Goal: Information Seeking & Learning: Learn about a topic

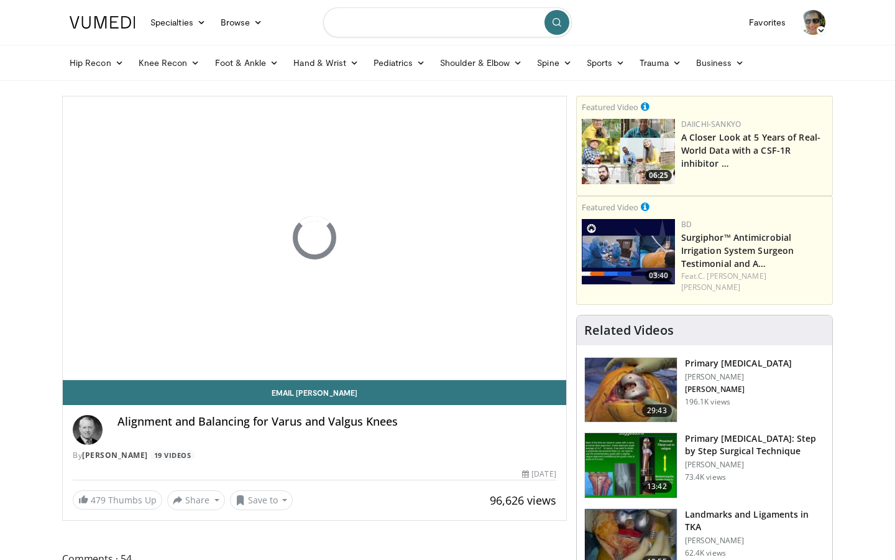
click at [410, 19] on input "Search topics, interventions" at bounding box center [447, 22] width 249 height 30
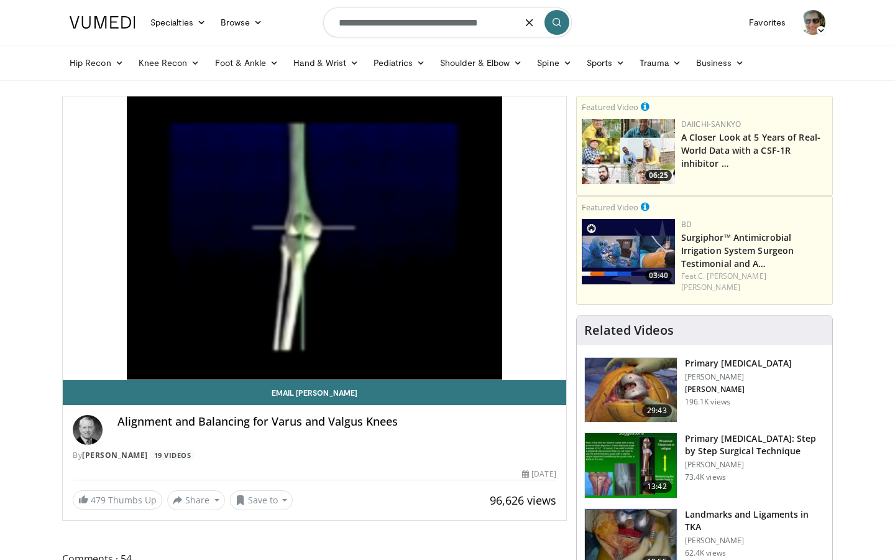
type input "**********"
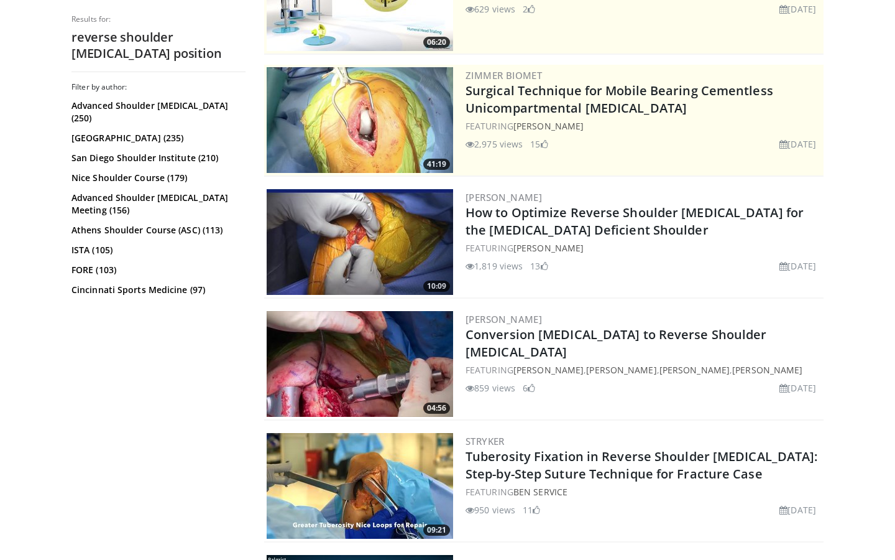
scroll to position [203, 0]
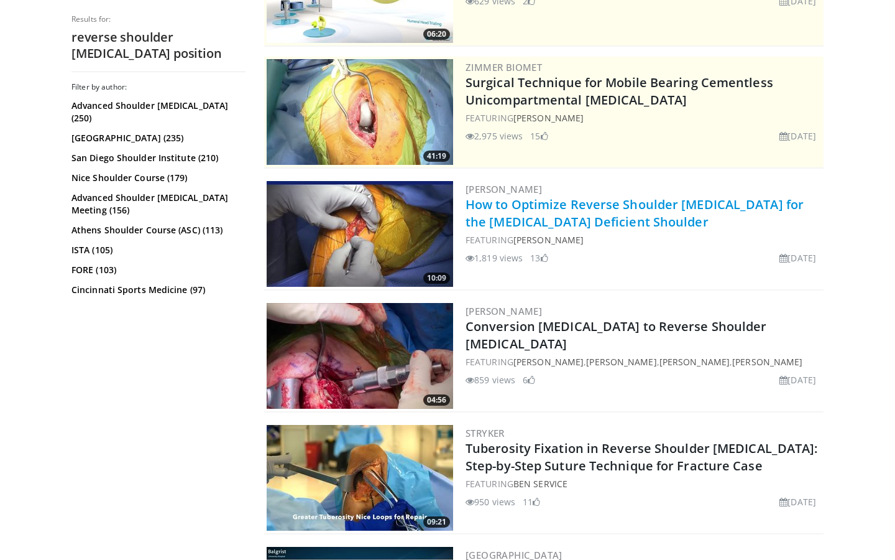
click at [525, 220] on link "How to Optimize Reverse Shoulder Arthroplasty for the Rotator Cuff Deficient Sh…" at bounding box center [635, 213] width 338 height 34
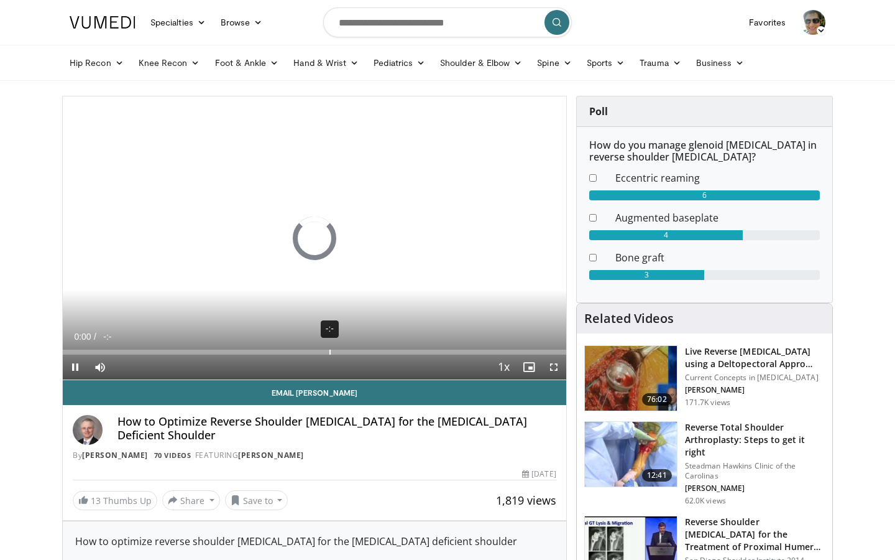
click at [330, 352] on div "-:-" at bounding box center [330, 351] width 1 height 5
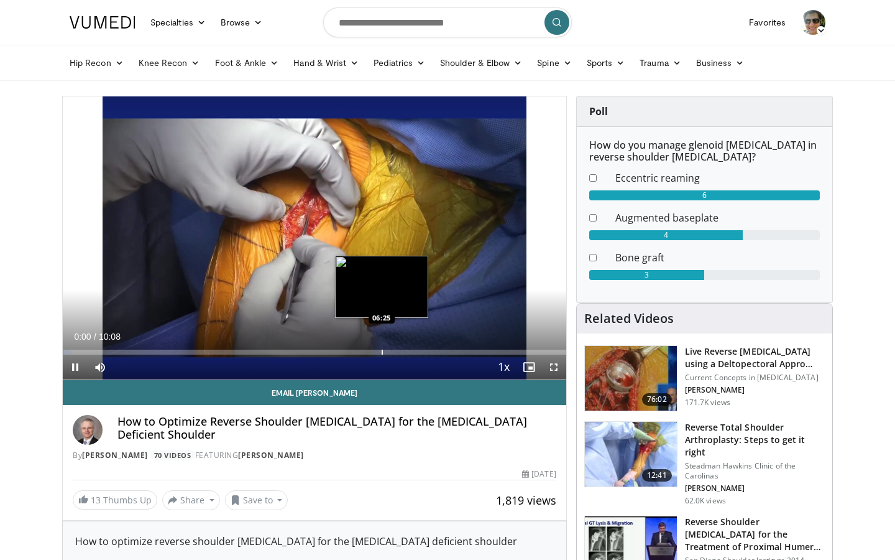
click at [382, 352] on div "Progress Bar" at bounding box center [382, 351] width 1 height 5
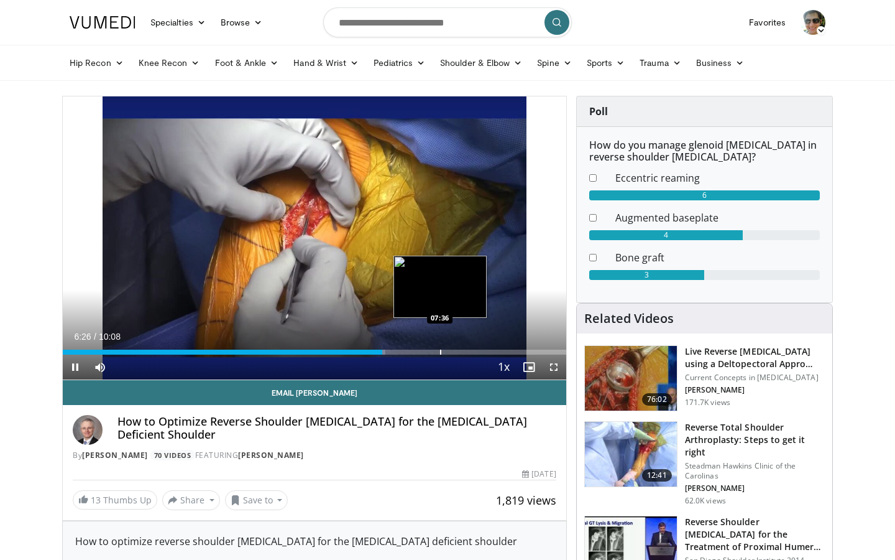
click at [440, 349] on div "Progress Bar" at bounding box center [440, 351] width 1 height 5
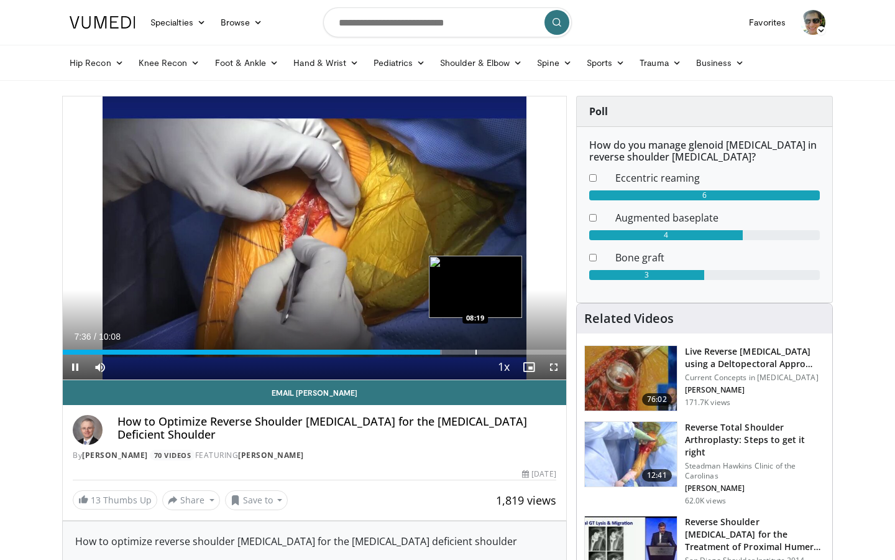
click at [476, 350] on div "Progress Bar" at bounding box center [476, 351] width 1 height 5
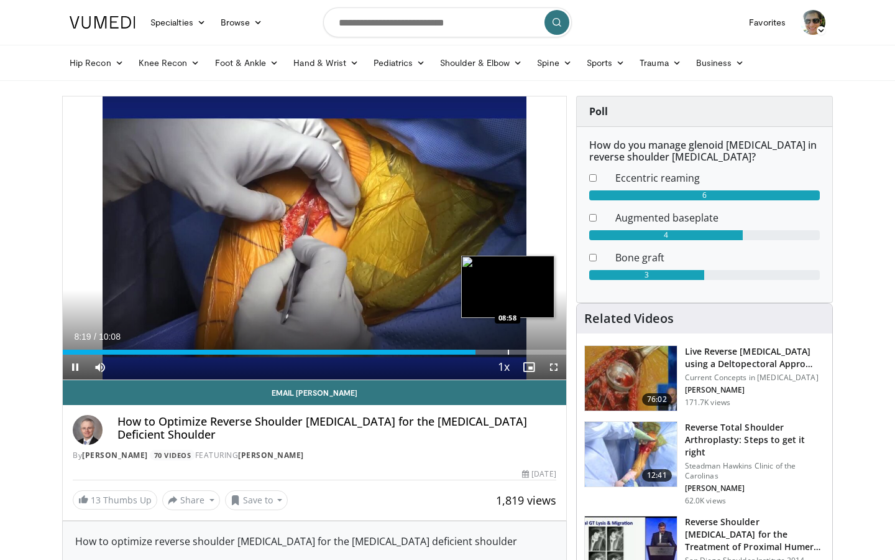
click at [509, 351] on div "Progress Bar" at bounding box center [508, 351] width 1 height 5
click at [535, 351] on div "Progress Bar" at bounding box center [535, 351] width 1 height 5
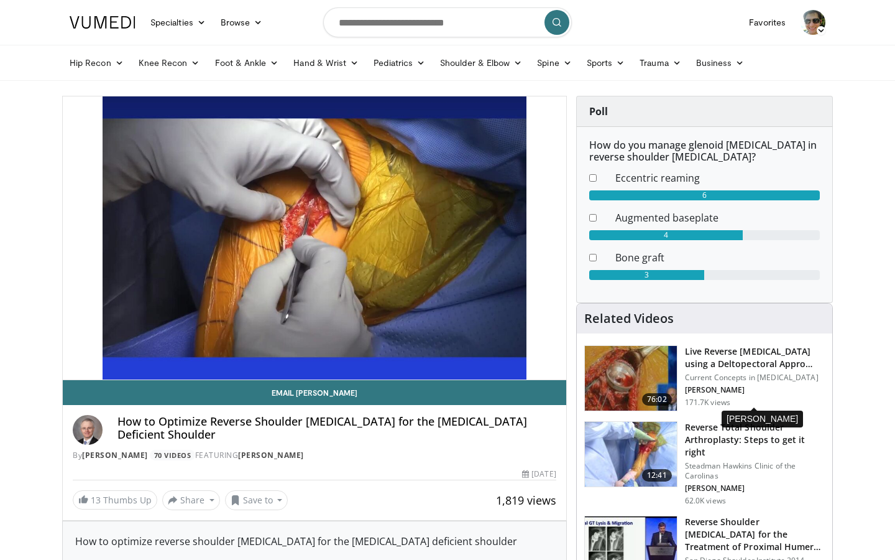
click at [824, 395] on p "G. WALCH" at bounding box center [755, 390] width 140 height 10
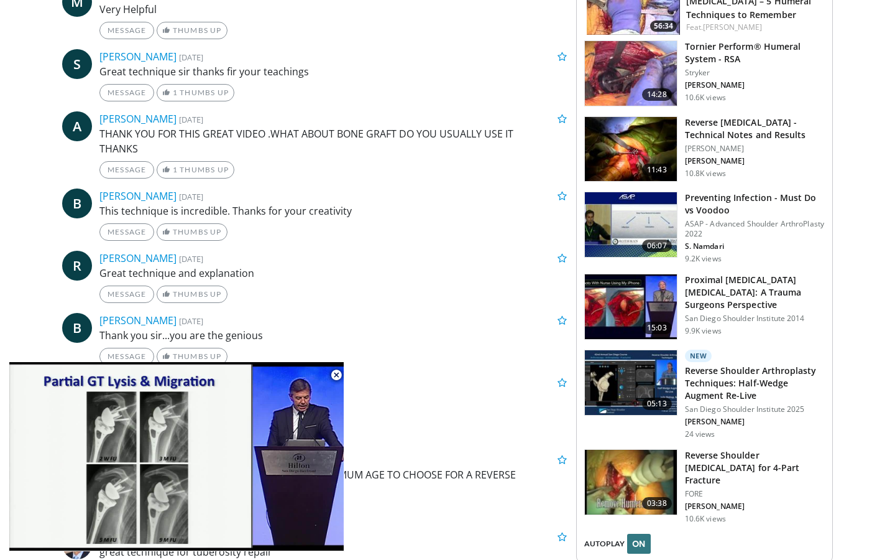
scroll to position [1234, 0]
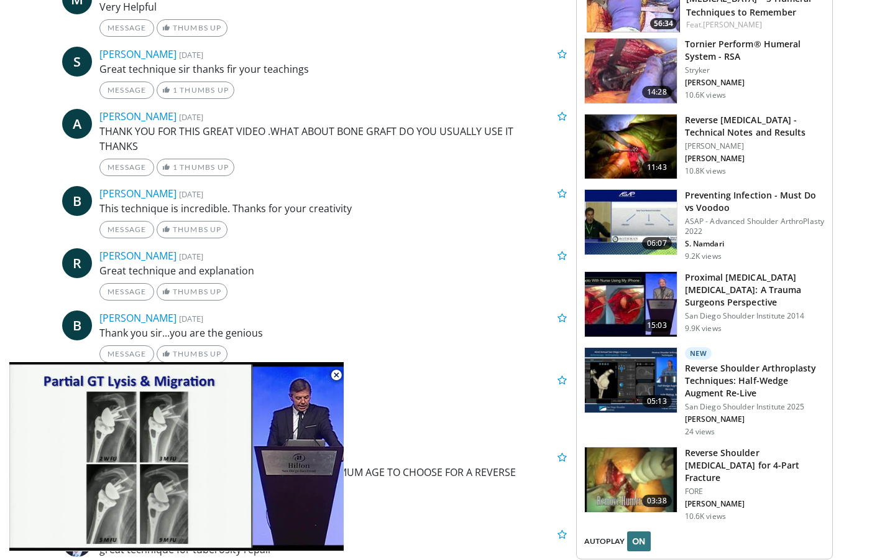
click at [752, 362] on h3 "Reverse Shoulder Arthroplasty Techniques: Half-Wedge Augment Re-Live" at bounding box center [755, 380] width 140 height 37
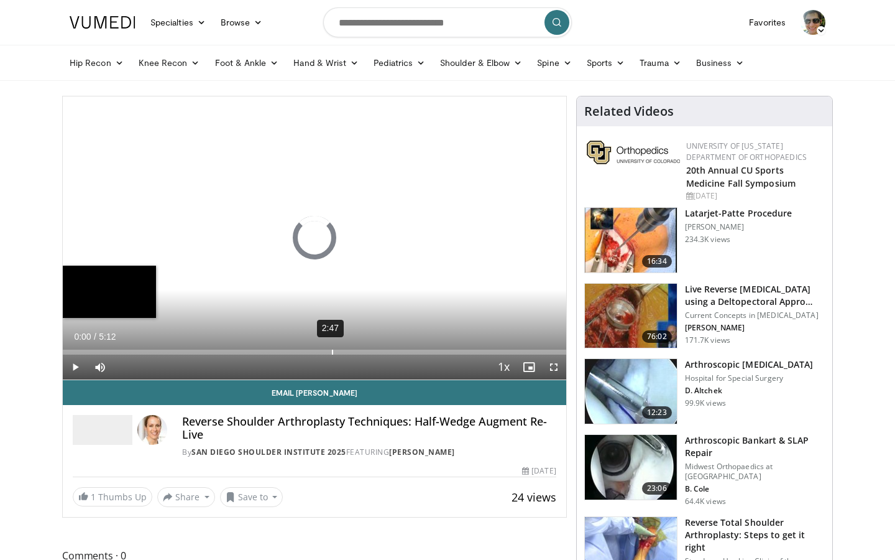
click at [332, 349] on div "2:47" at bounding box center [332, 351] width 1 height 5
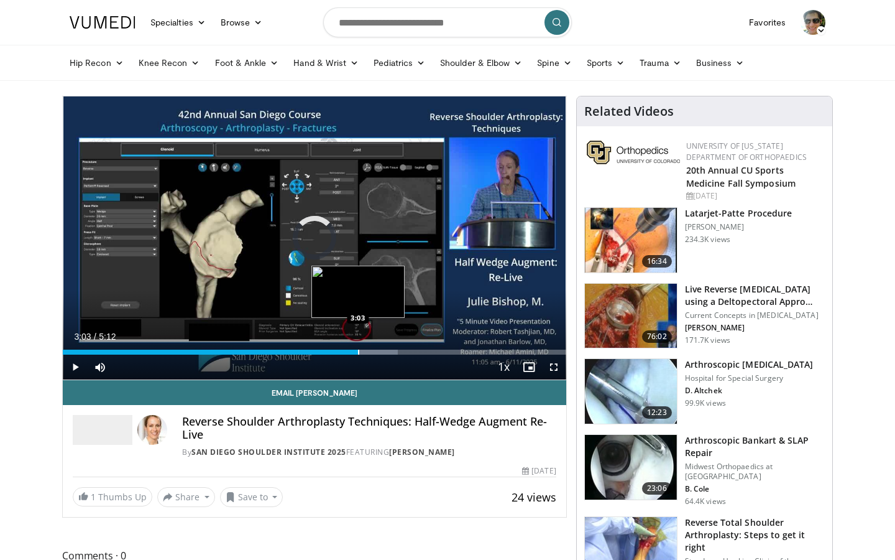
click at [358, 349] on div "Progress Bar" at bounding box center [358, 351] width 1 height 5
click at [380, 349] on div "Progress Bar" at bounding box center [379, 351] width 1 height 5
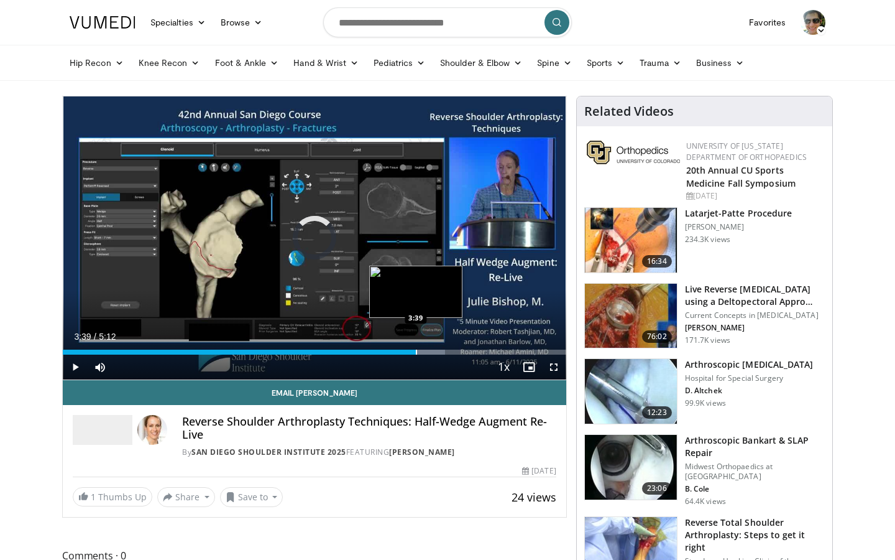
click at [416, 346] on div "Loaded : 75.95% 3:21 3:39" at bounding box center [315, 349] width 504 height 12
click at [433, 353] on div "Progress Bar" at bounding box center [432, 351] width 1 height 5
click at [442, 353] on div "Progress Bar" at bounding box center [442, 351] width 1 height 5
click at [438, 352] on div "Loaded : 99.95% 3:56 3:54" at bounding box center [315, 351] width 504 height 5
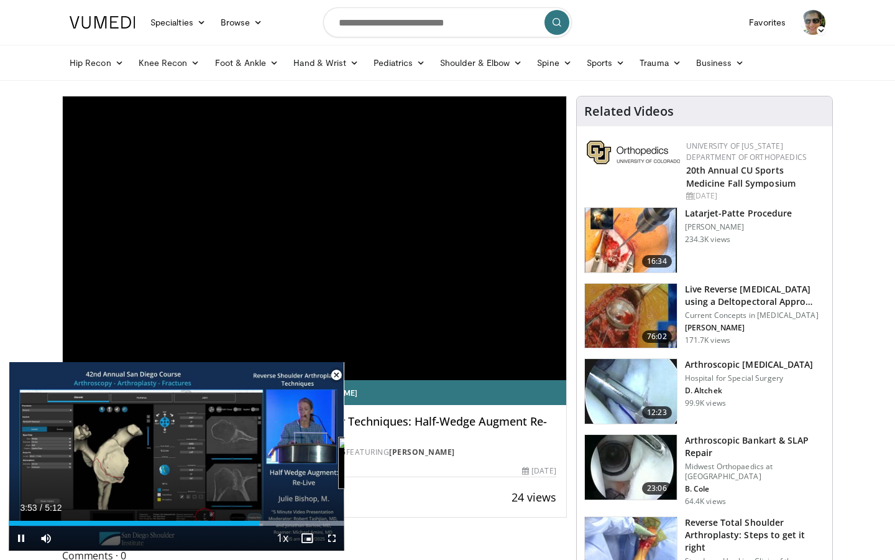
scroll to position [535, 0]
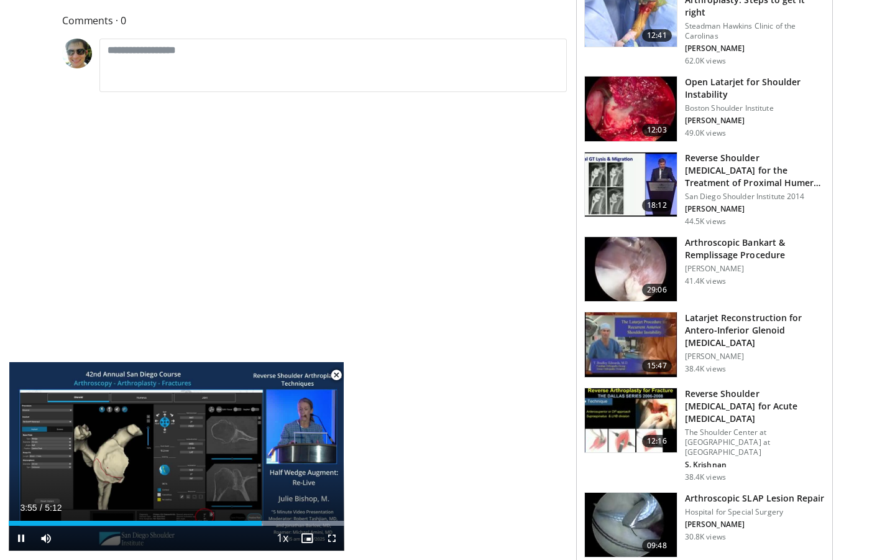
click at [330, 535] on span "Video Player" at bounding box center [332, 537] width 25 height 25
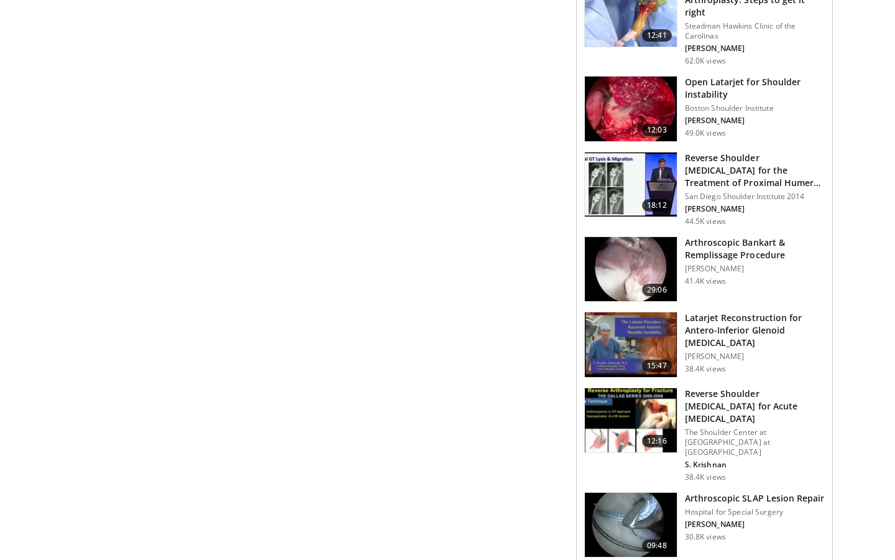
scroll to position [0, 0]
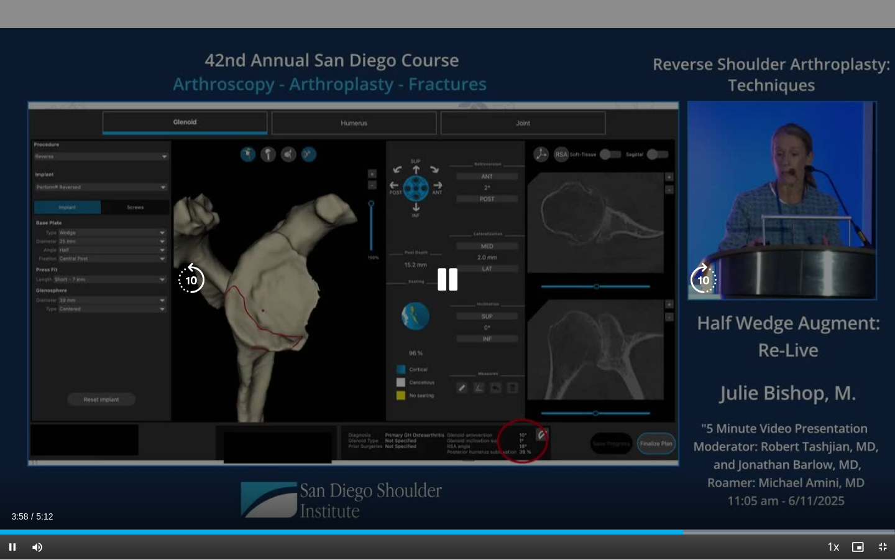
click at [453, 280] on icon "Video Player" at bounding box center [447, 279] width 35 height 35
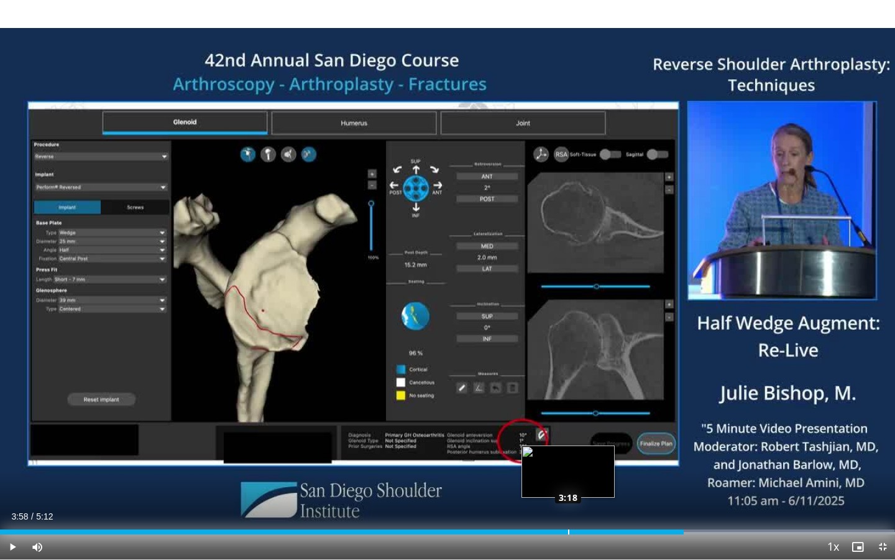
click at [569, 528] on div "Loaded : 99.95% 3:58 3:18" at bounding box center [447, 528] width 895 height 12
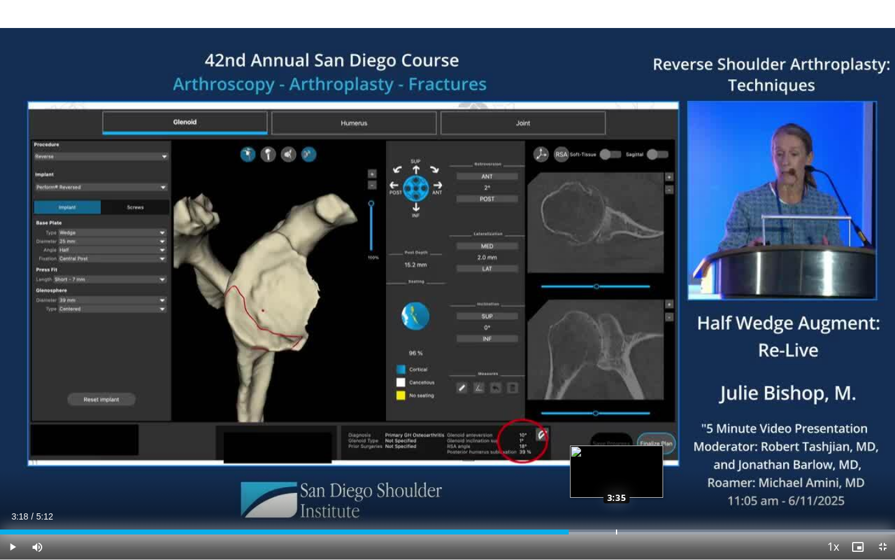
click at [617, 528] on div "Loaded : 99.99% 3:18 3:35" at bounding box center [447, 528] width 895 height 12
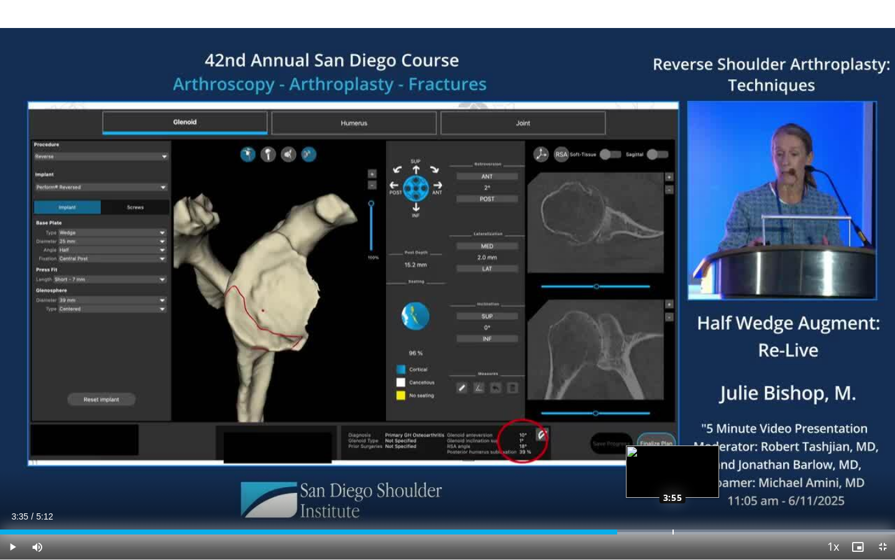
click at [673, 530] on div "Progress Bar" at bounding box center [673, 531] width 1 height 5
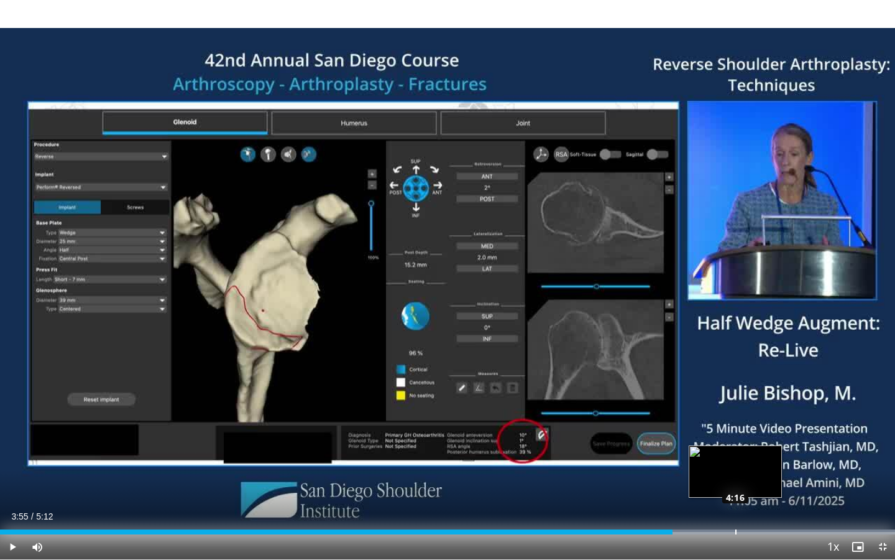
click at [739, 530] on div "Progress Bar" at bounding box center [663, 531] width 466 height 5
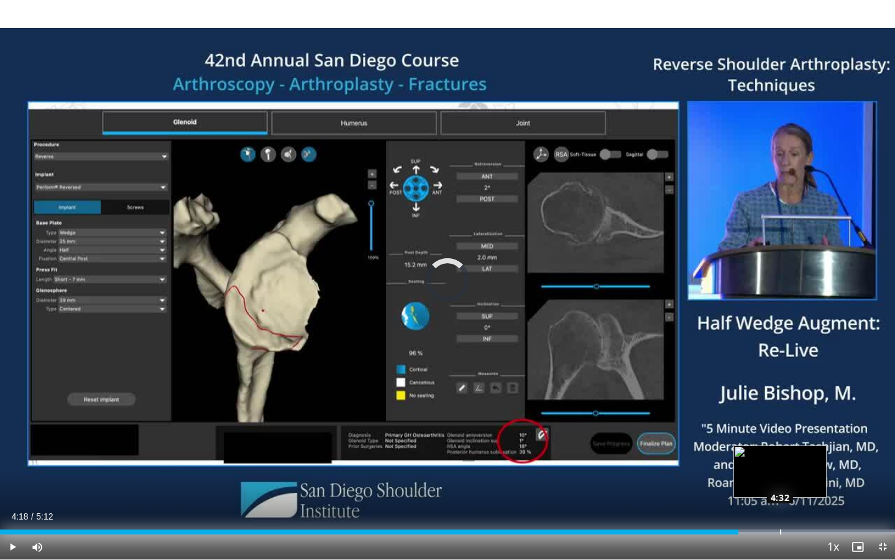
click at [780, 530] on div "Progress Bar" at bounding box center [780, 531] width 1 height 5
click at [801, 528] on div "Loaded : 99.99% 4:32 4:39" at bounding box center [447, 528] width 895 height 12
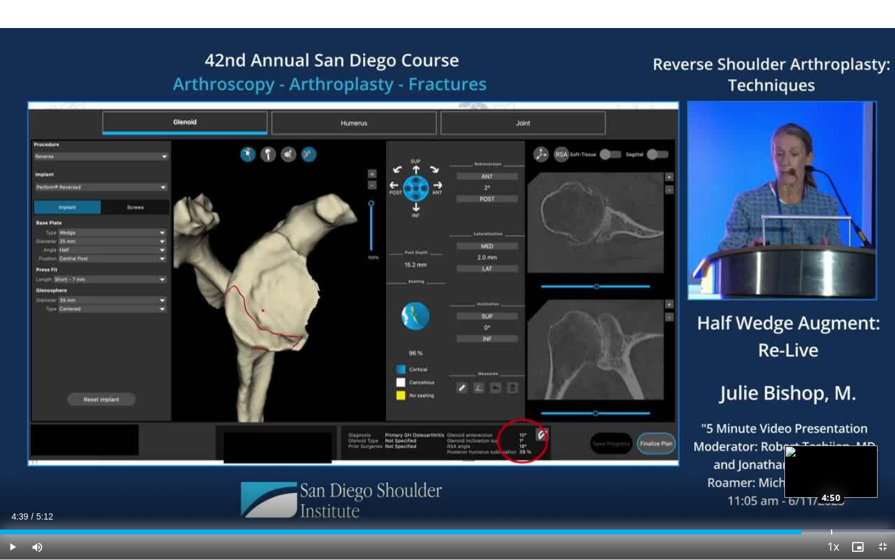
click at [832, 528] on div "Loaded : 99.99% 4:39 4:50" at bounding box center [447, 528] width 895 height 12
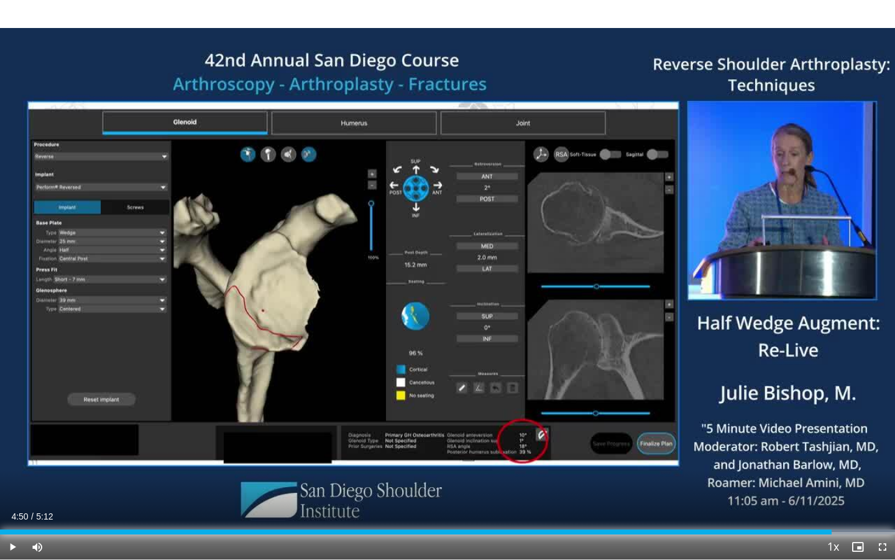
scroll to position [535, 0]
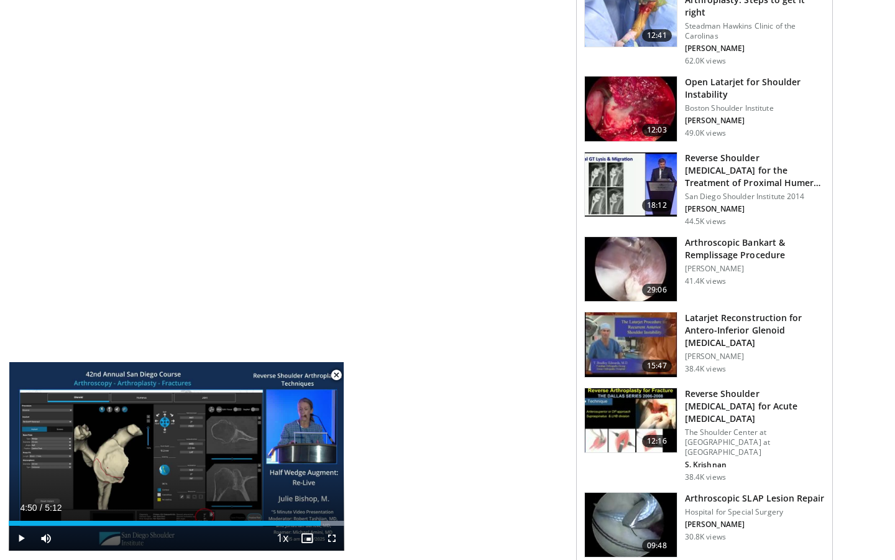
click at [334, 375] on span "Video Player" at bounding box center [336, 374] width 25 height 25
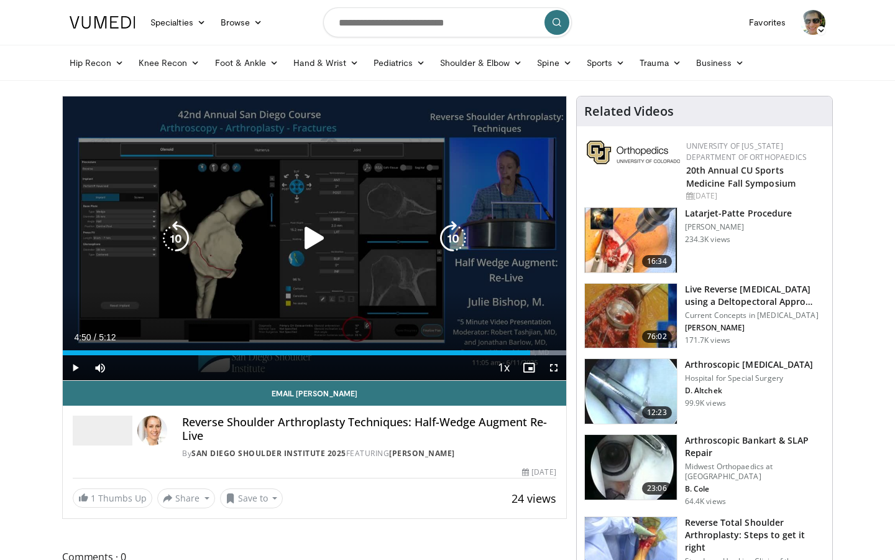
scroll to position [0, 0]
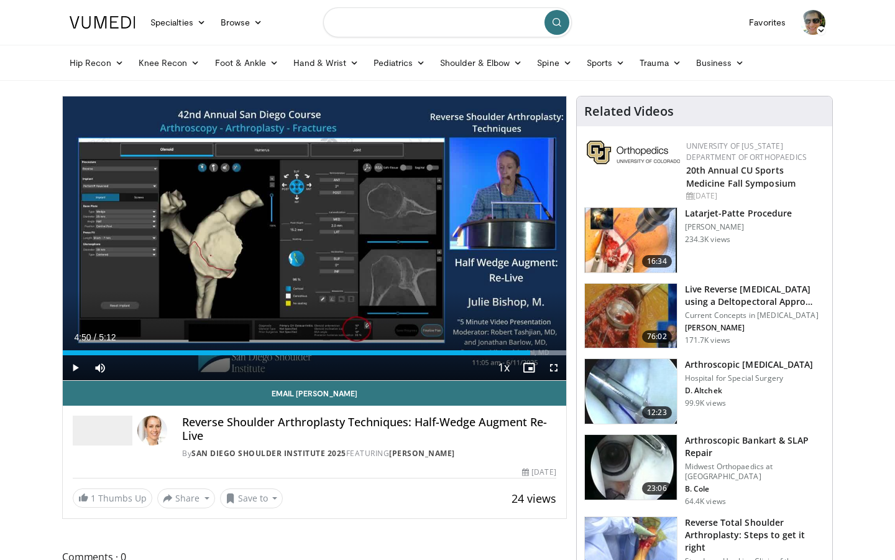
click at [386, 28] on input "Search topics, interventions" at bounding box center [447, 22] width 249 height 30
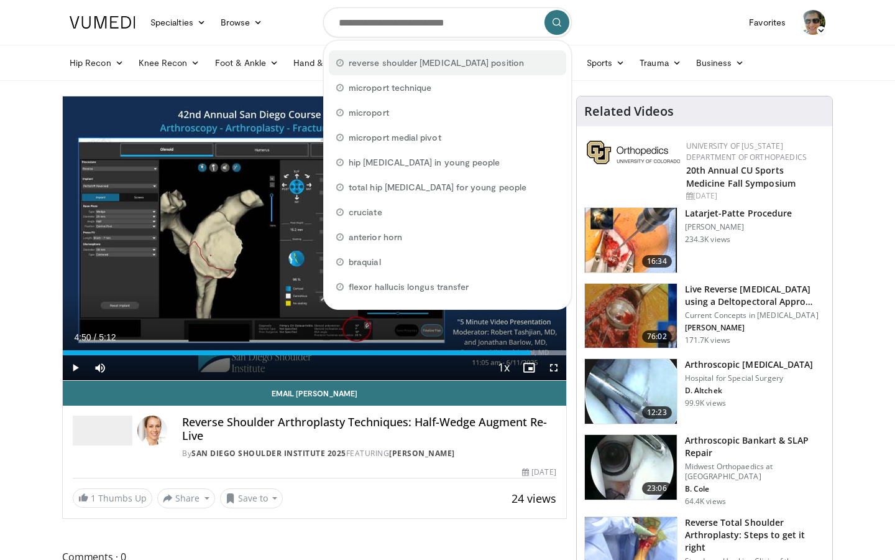
click at [404, 67] on span "reverse shoulder arthroplasty position" at bounding box center [436, 63] width 175 height 12
type input "**********"
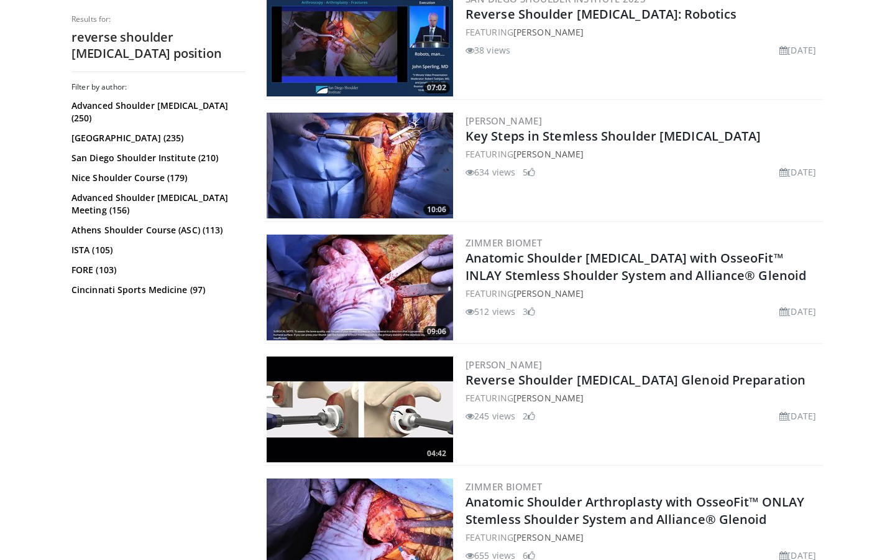
scroll to position [966, 0]
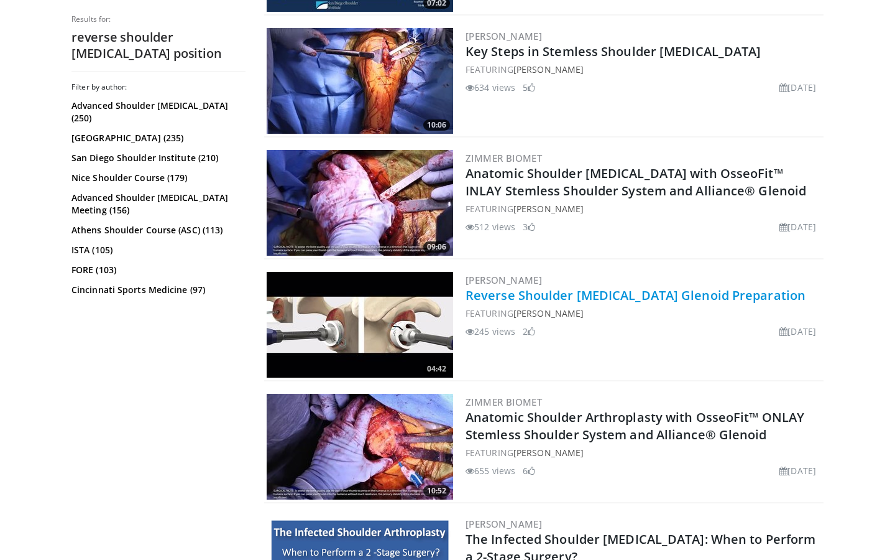
click at [520, 297] on link "Reverse Shoulder [MEDICAL_DATA] Glenoid Preparation" at bounding box center [636, 295] width 340 height 17
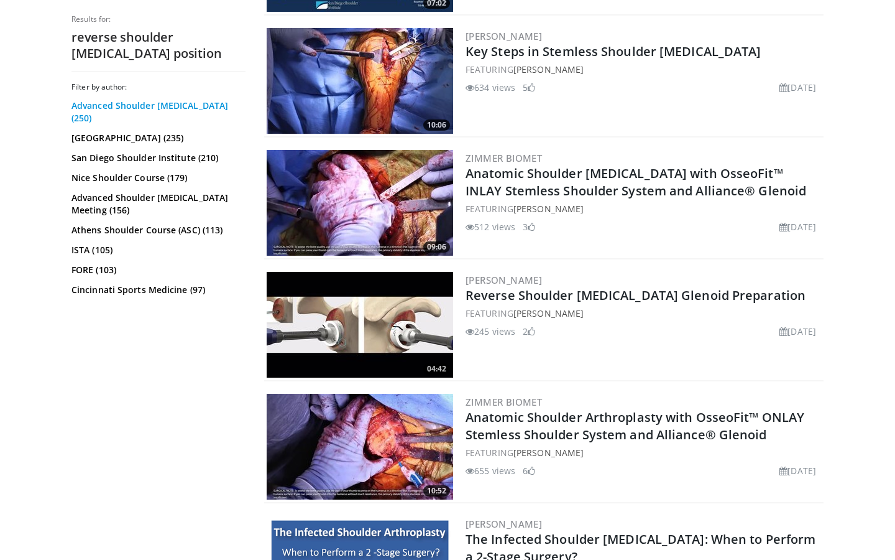
click at [138, 111] on link "Advanced Shoulder Arthroplasty (250)" at bounding box center [156, 111] width 171 height 25
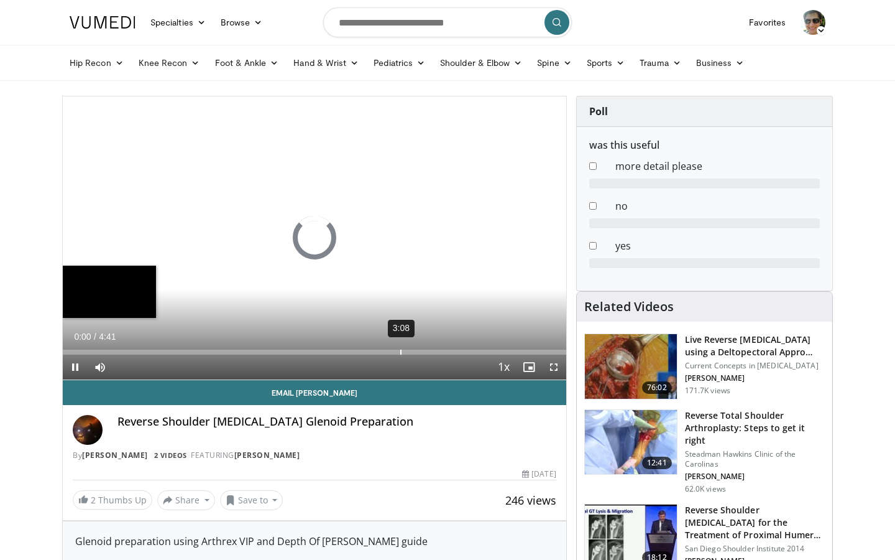
click at [400, 351] on div "3:08" at bounding box center [400, 351] width 1 height 5
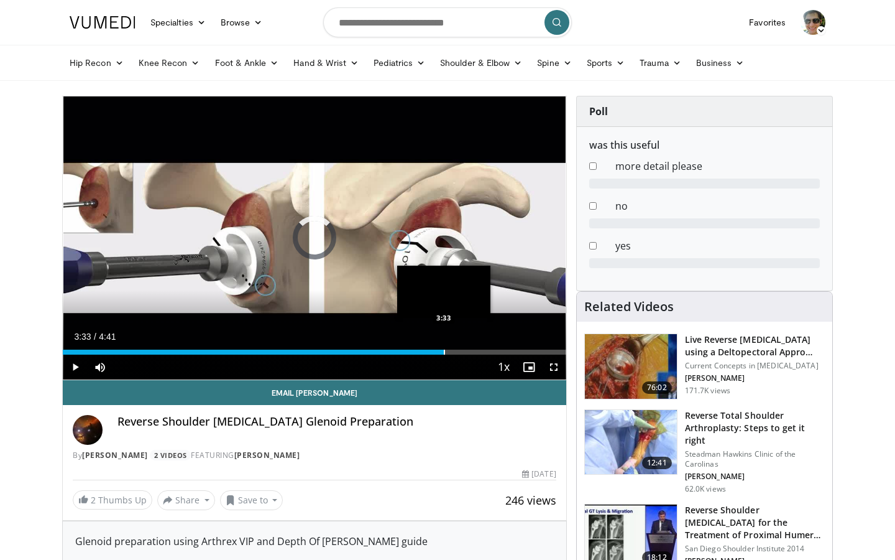
click at [444, 345] on div "Loaded : 70.36% 3:33 3:33" at bounding box center [315, 349] width 504 height 12
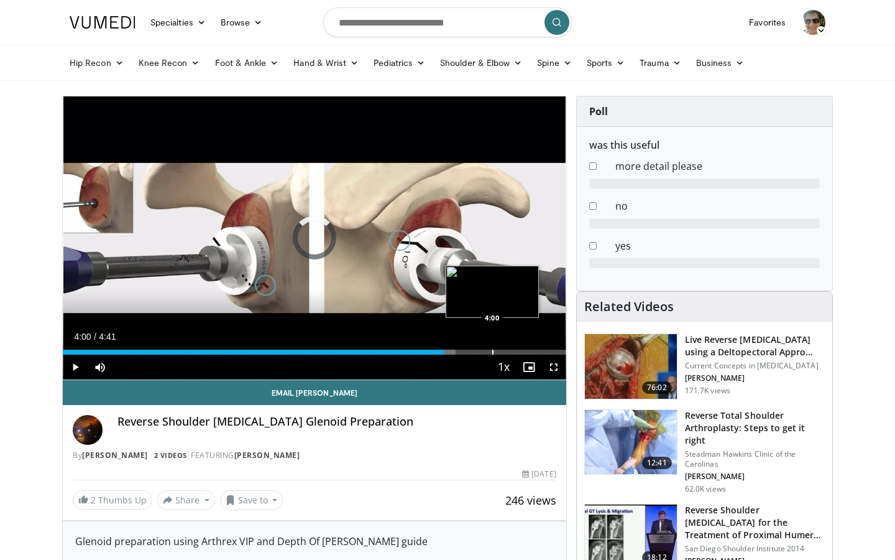
click at [492, 353] on div "Progress Bar" at bounding box center [492, 351] width 1 height 5
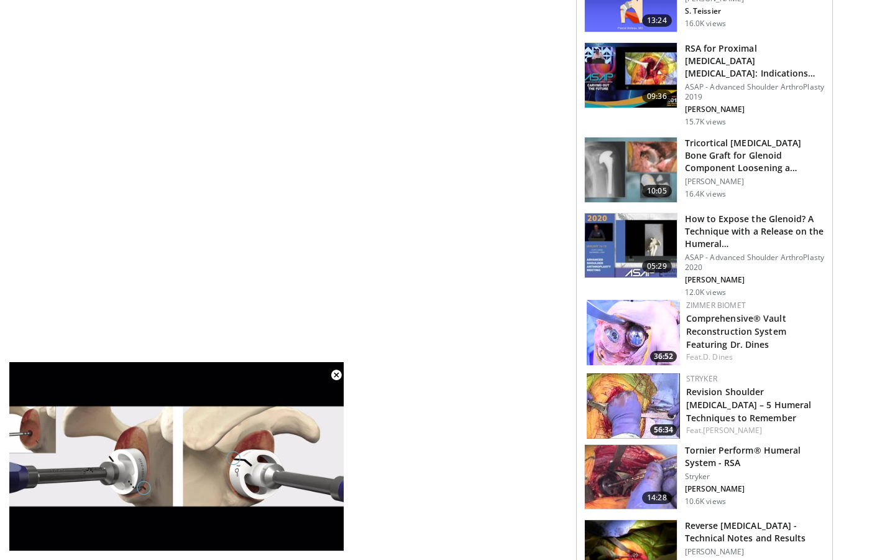
scroll to position [896, 0]
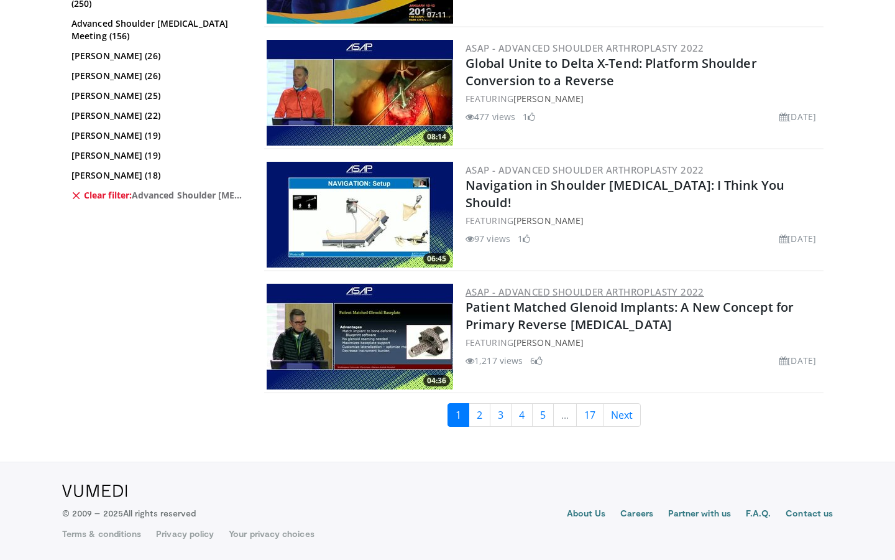
scroll to position [2903, 0]
click at [474, 417] on link "2" at bounding box center [480, 415] width 22 height 24
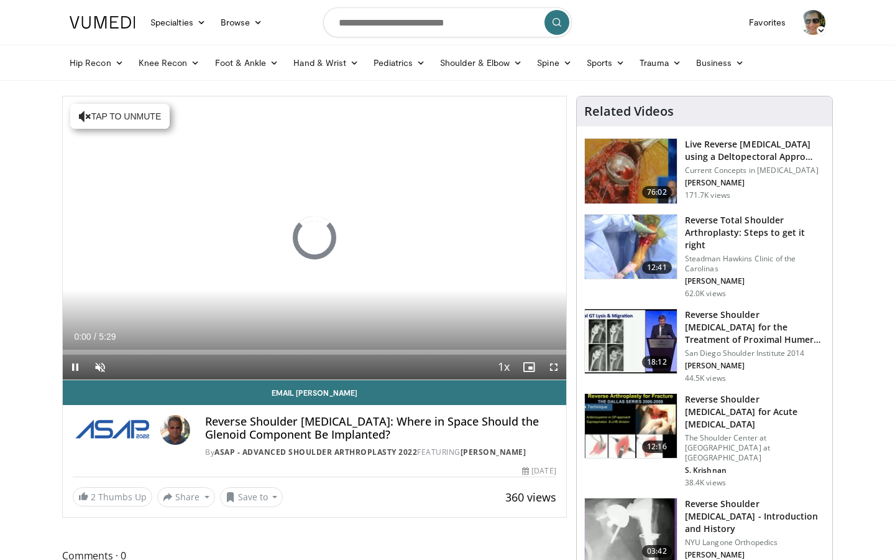
click at [228, 357] on div "Current Time 0:00 / Duration 5:29 Pause Skip Backward Skip Forward Unmute Loade…" at bounding box center [315, 366] width 504 height 25
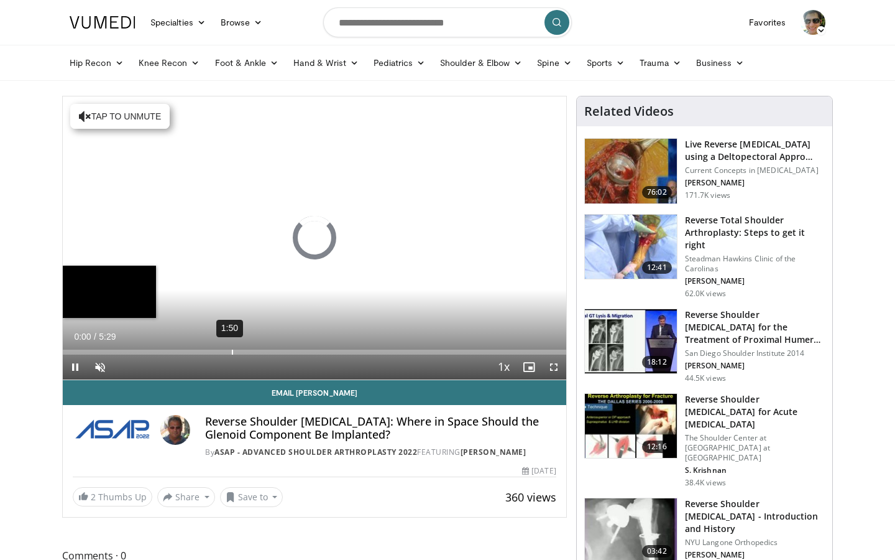
click at [232, 351] on div "1:50" at bounding box center [232, 351] width 1 height 5
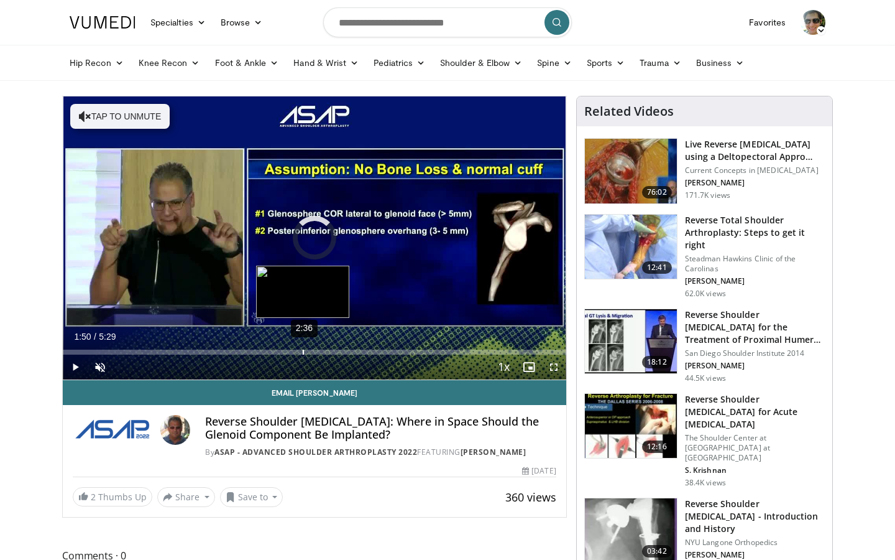
click at [303, 350] on div "2:36" at bounding box center [303, 351] width 1 height 5
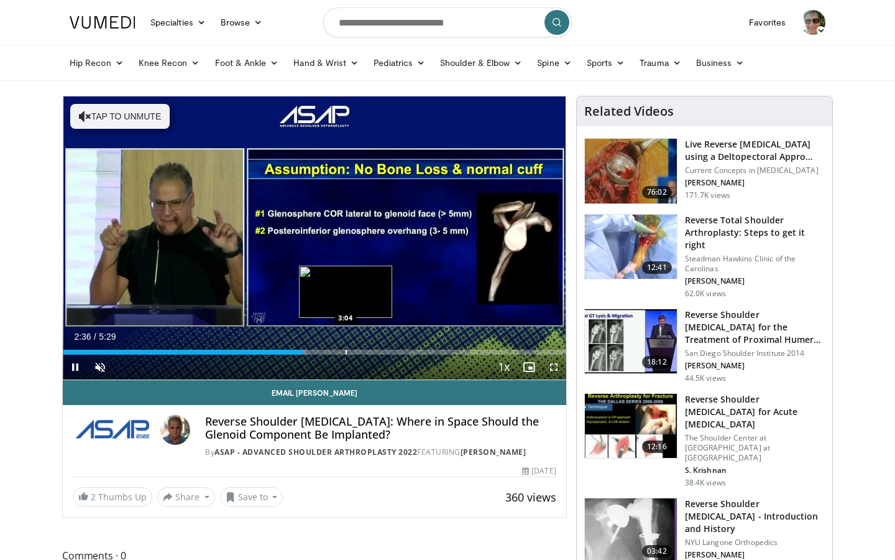
click at [346, 349] on div "Progress Bar" at bounding box center [346, 351] width 1 height 5
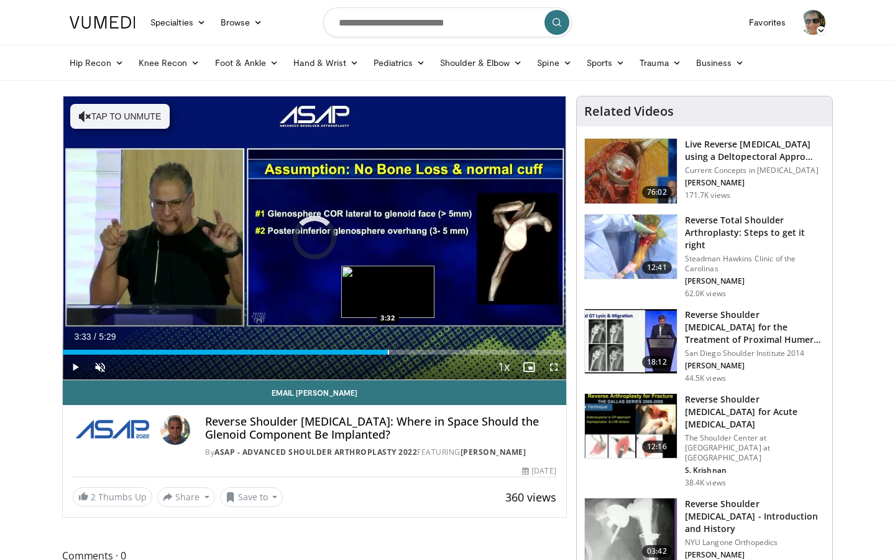
click at [389, 351] on div "Progress Bar" at bounding box center [388, 351] width 1 height 5
click at [413, 352] on div "Progress Bar" at bounding box center [413, 351] width 1 height 5
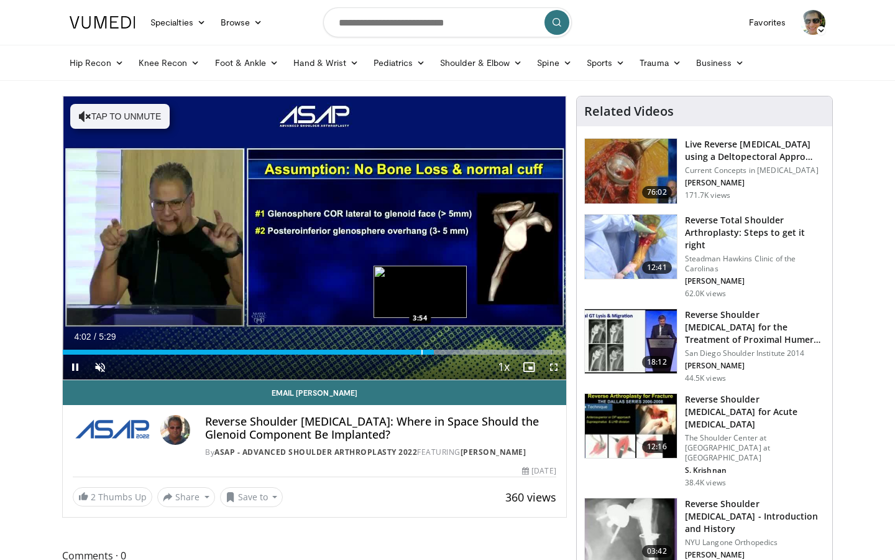
click at [422, 351] on div "Progress Bar" at bounding box center [422, 351] width 1 height 5
click at [408, 351] on div "Progress Bar" at bounding box center [408, 351] width 1 height 5
click at [72, 369] on span "Video Player" at bounding box center [75, 366] width 25 height 25
click at [420, 350] on div "Progress Bar" at bounding box center [420, 351] width 1 height 5
click at [433, 351] on div "Progress Bar" at bounding box center [433, 351] width 1 height 5
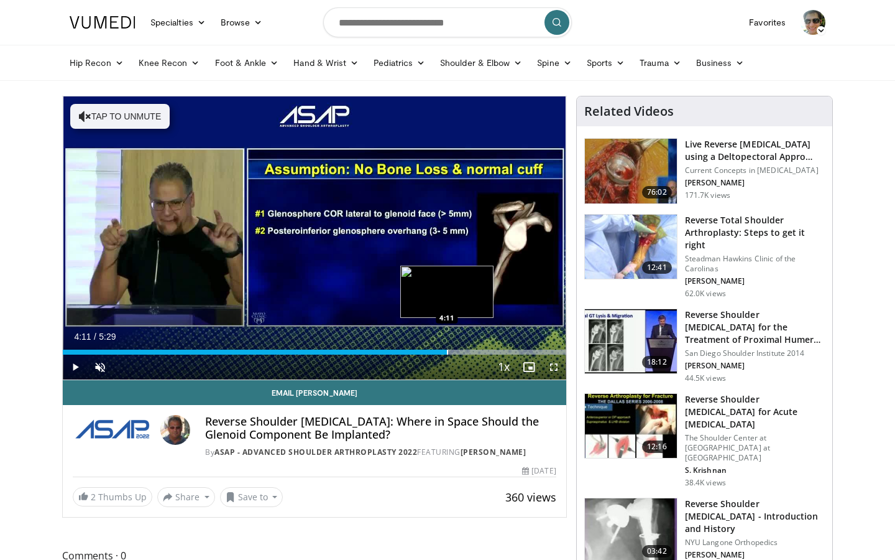
click at [447, 350] on div "Progress Bar" at bounding box center [447, 351] width 1 height 5
click at [461, 350] on div "Progress Bar" at bounding box center [461, 351] width 1 height 5
click at [469, 350] on div "Progress Bar" at bounding box center [469, 351] width 1 height 5
click at [479, 351] on div "Progress Bar" at bounding box center [479, 351] width 1 height 5
click at [488, 351] on div "Progress Bar" at bounding box center [488, 351] width 1 height 5
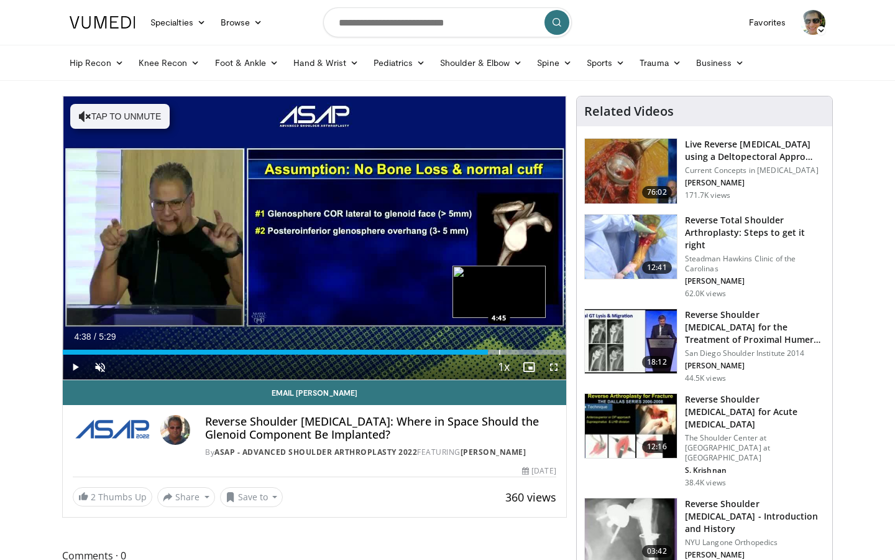
click at [499, 350] on div "Progress Bar" at bounding box center [499, 351] width 1 height 5
click at [505, 351] on div "Progress Bar" at bounding box center [505, 351] width 1 height 5
click at [512, 351] on div "Progress Bar" at bounding box center [512, 351] width 1 height 5
click at [520, 351] on div "Progress Bar" at bounding box center [520, 351] width 1 height 5
click at [530, 351] on div "Progress Bar" at bounding box center [530, 351] width 1 height 5
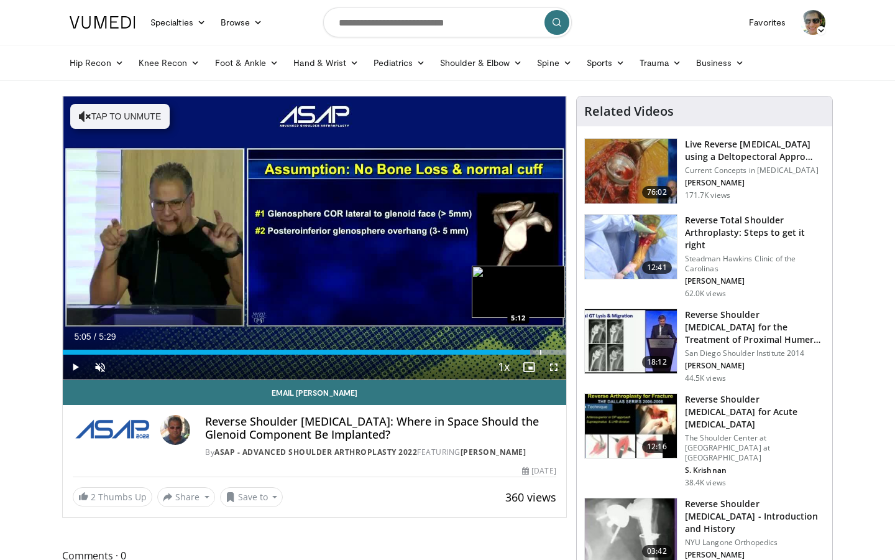
click at [540, 350] on div "Progress Bar" at bounding box center [540, 351] width 1 height 5
click at [525, 354] on span "Video Player" at bounding box center [529, 366] width 25 height 25
click at [533, 349] on div "Progress Bar" at bounding box center [533, 351] width 1 height 5
click at [533, 364] on span "Video Player" at bounding box center [529, 366] width 25 height 25
click at [524, 351] on div "Progress Bar" at bounding box center [524, 351] width 1 height 5
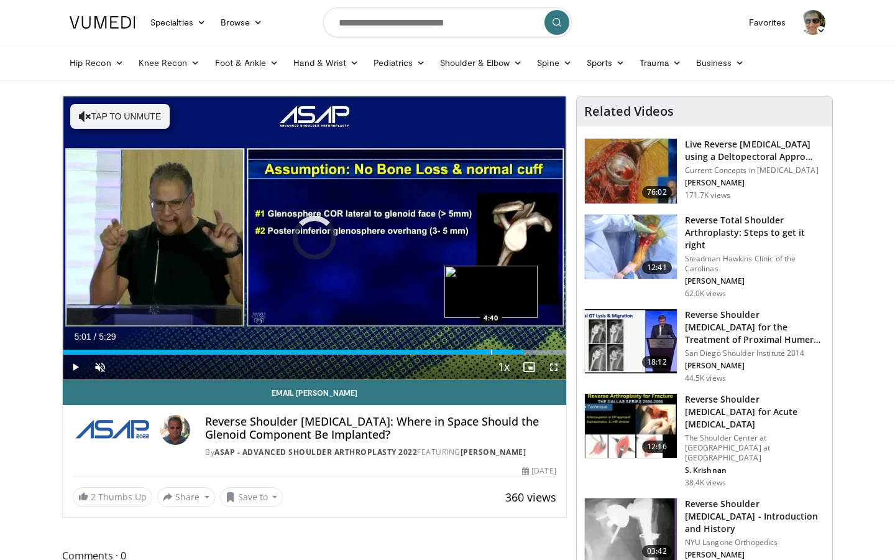
click at [491, 348] on div "Loaded : 100.00% 5:01 4:40" at bounding box center [315, 349] width 504 height 12
click at [469, 350] on div "Loaded : 100.00% 4:40 4:26" at bounding box center [315, 351] width 504 height 5
click at [478, 354] on div "Progress Bar" at bounding box center [478, 351] width 1 height 5
click at [553, 364] on span "Video Player" at bounding box center [554, 366] width 25 height 25
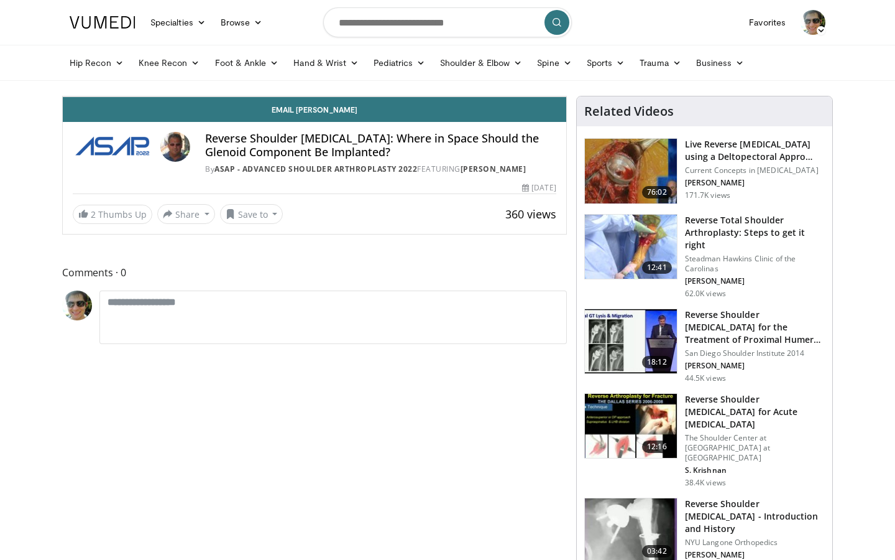
click at [806, 71] on div "Progress Bar" at bounding box center [806, 69] width 1 height 5
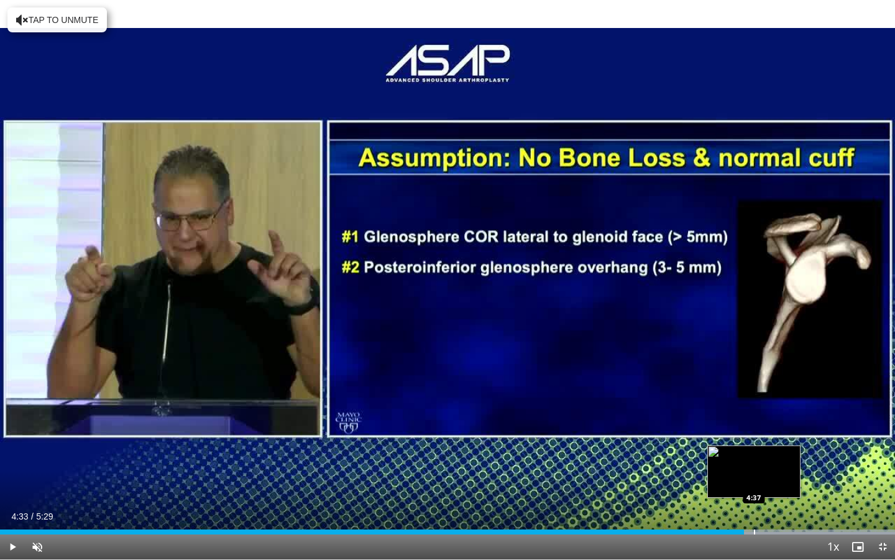
click at [754, 531] on div "Progress Bar" at bounding box center [754, 531] width 1 height 5
click at [771, 532] on div "Progress Bar" at bounding box center [771, 531] width 1 height 5
click at [740, 532] on div "Progress Bar" at bounding box center [740, 531] width 1 height 5
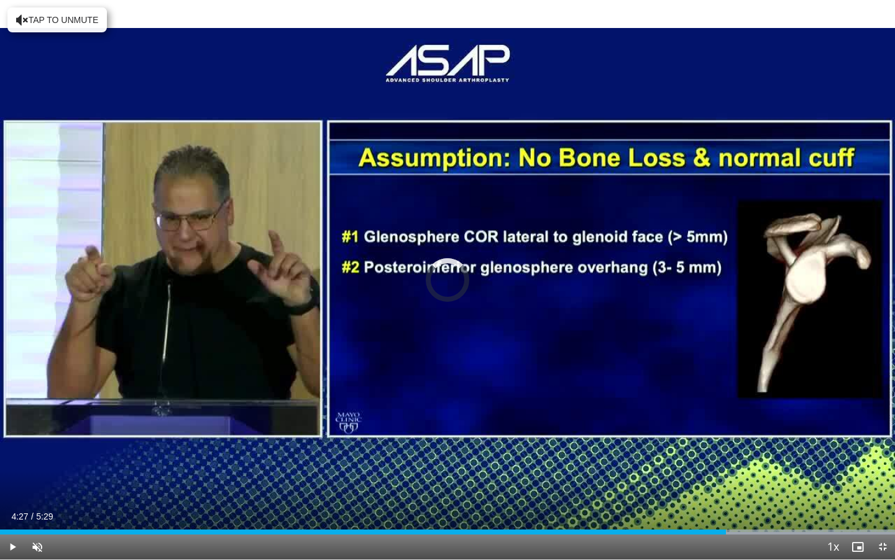
click at [726, 532] on div "Loaded : 100.00% 4:32 4:27" at bounding box center [447, 531] width 895 height 5
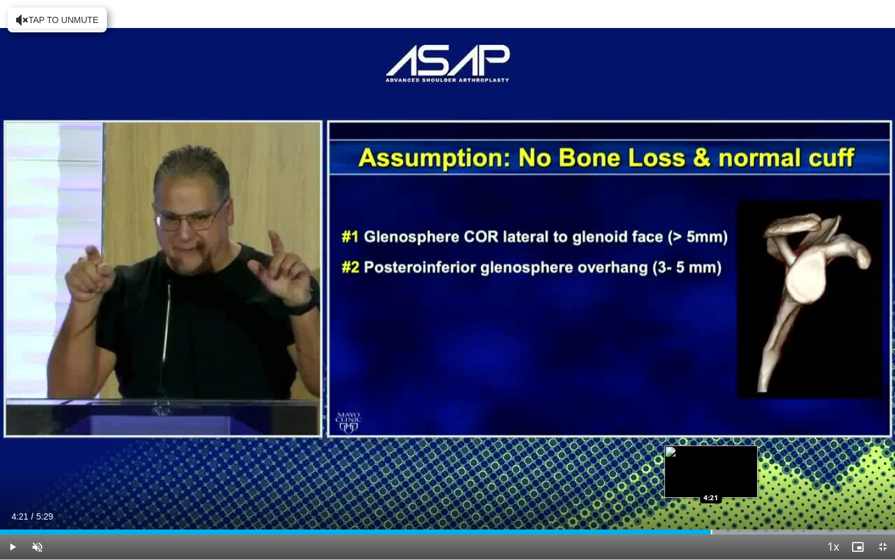
click at [711, 532] on div "Loaded : 100.00% 4:21 4:21" at bounding box center [447, 531] width 895 height 5
click at [701, 533] on div "Loaded : 100.00% 4:21 4:18" at bounding box center [447, 531] width 895 height 5
click at [686, 533] on div "Progress Bar" at bounding box center [686, 531] width 1 height 5
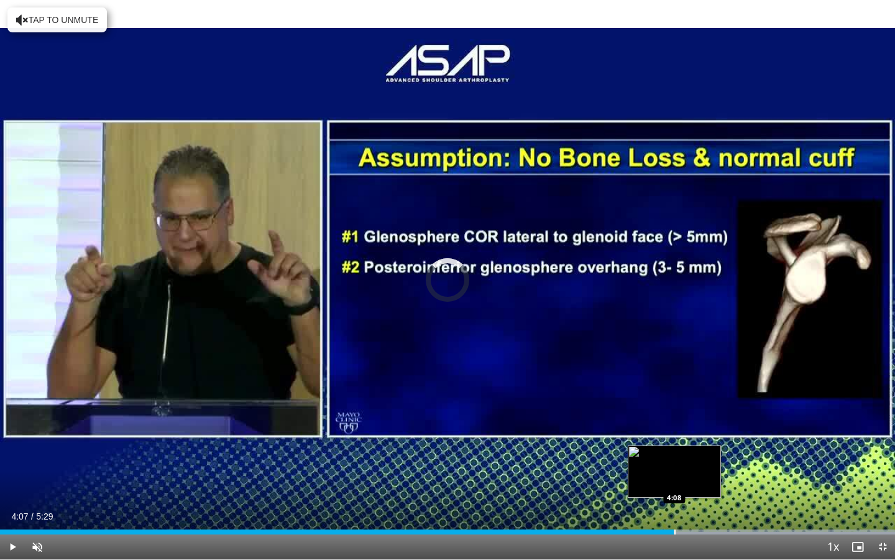
click at [674, 533] on div "4:12" at bounding box center [337, 531] width 674 height 5
click at [681, 531] on div "Progress Bar" at bounding box center [681, 531] width 1 height 5
click at [684, 531] on div "Progress Bar" at bounding box center [684, 531] width 1 height 5
click at [691, 531] on div "Progress Bar" at bounding box center [691, 531] width 1 height 5
click at [701, 531] on div "Progress Bar" at bounding box center [701, 531] width 1 height 5
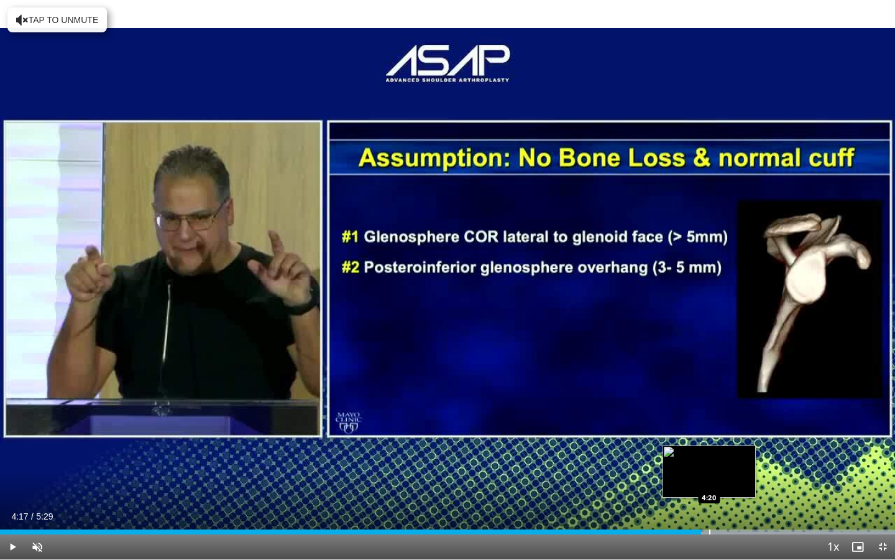
click at [709, 531] on div "Progress Bar" at bounding box center [709, 531] width 1 height 5
click at [719, 530] on div "Progress Bar" at bounding box center [718, 531] width 1 height 5
click at [724, 530] on div "Progress Bar" at bounding box center [724, 531] width 1 height 5
click at [729, 530] on div "Progress Bar" at bounding box center [729, 531] width 1 height 5
click at [736, 530] on div "Progress Bar" at bounding box center [735, 531] width 1 height 5
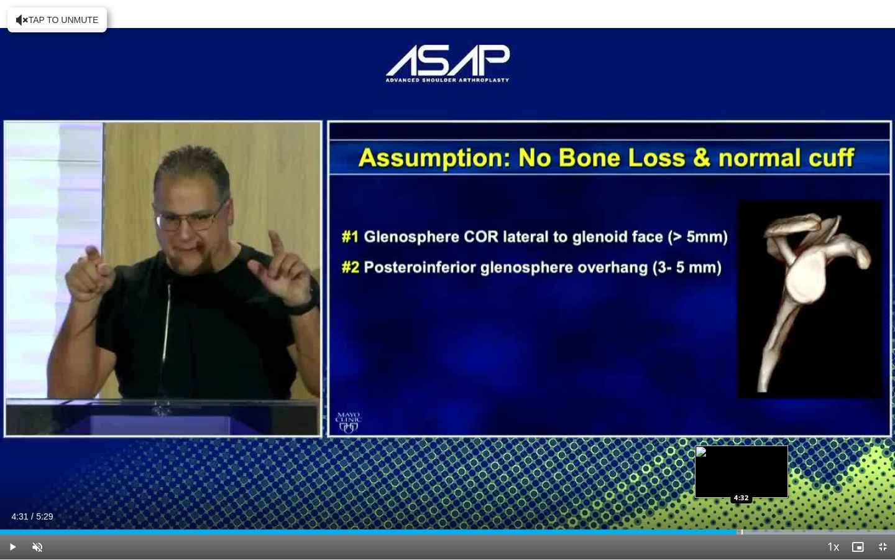
click at [743, 530] on div "Progress Bar" at bounding box center [742, 531] width 1 height 5
click at [758, 531] on div "Progress Bar" at bounding box center [757, 531] width 1 height 5
click at [764, 531] on div "Progress Bar" at bounding box center [764, 531] width 1 height 5
click at [745, 531] on div "Progress Bar" at bounding box center [745, 531] width 1 height 5
click at [717, 530] on div "Loaded : 100.00% 4:32 4:24" at bounding box center [447, 531] width 895 height 5
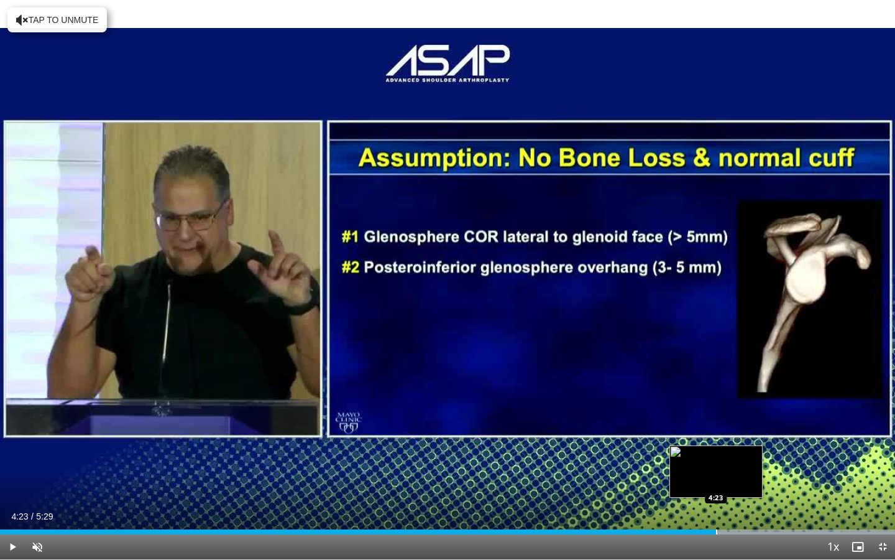
click at [695, 532] on div "4:23" at bounding box center [358, 531] width 717 height 5
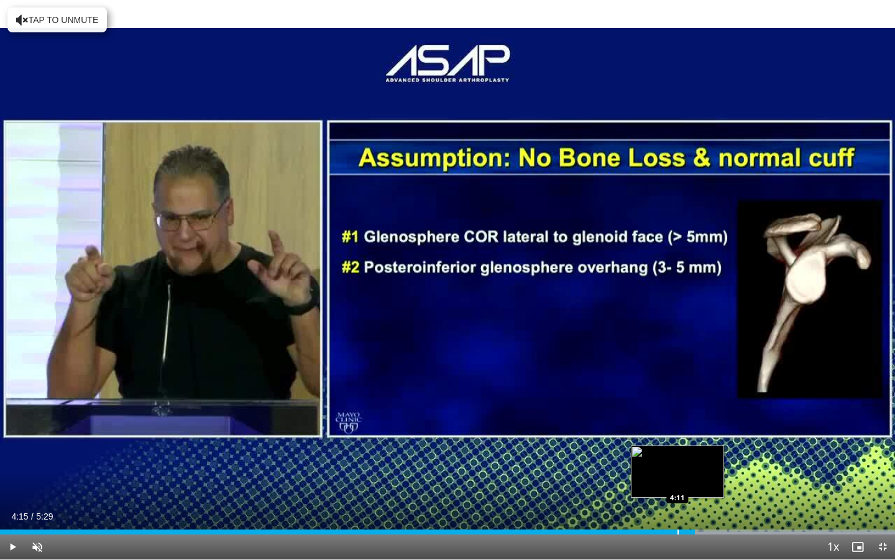
click at [676, 532] on div "4:15" at bounding box center [347, 531] width 695 height 5
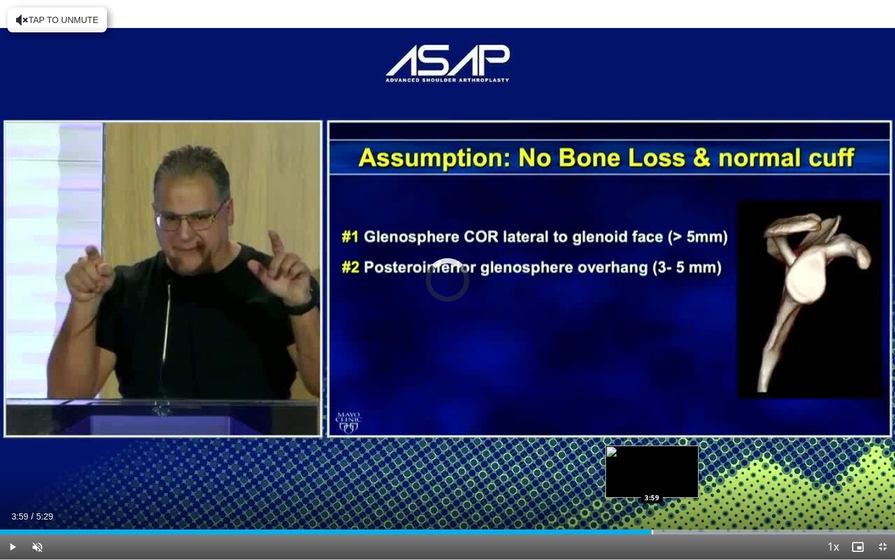
click at [651, 532] on div "4:08" at bounding box center [325, 531] width 651 height 5
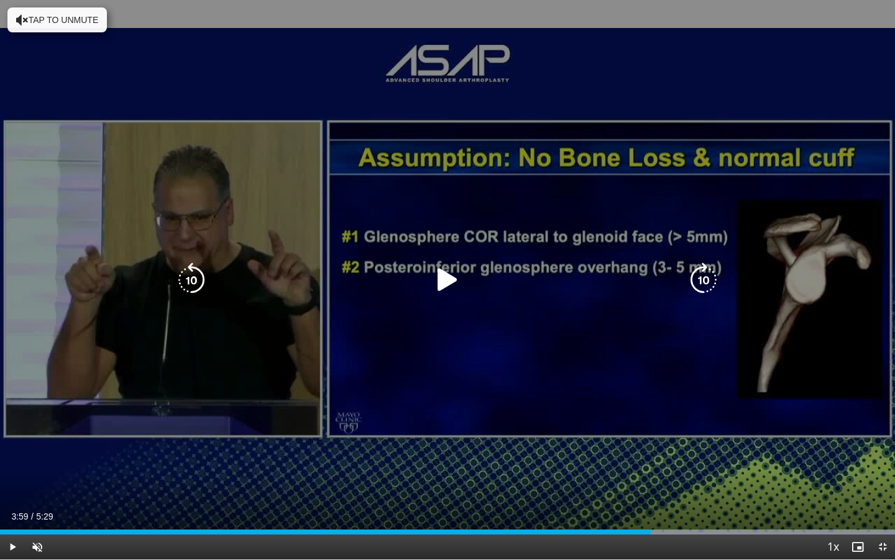
click at [780, 448] on div "10 seconds Tap to unmute" at bounding box center [447, 279] width 895 height 559
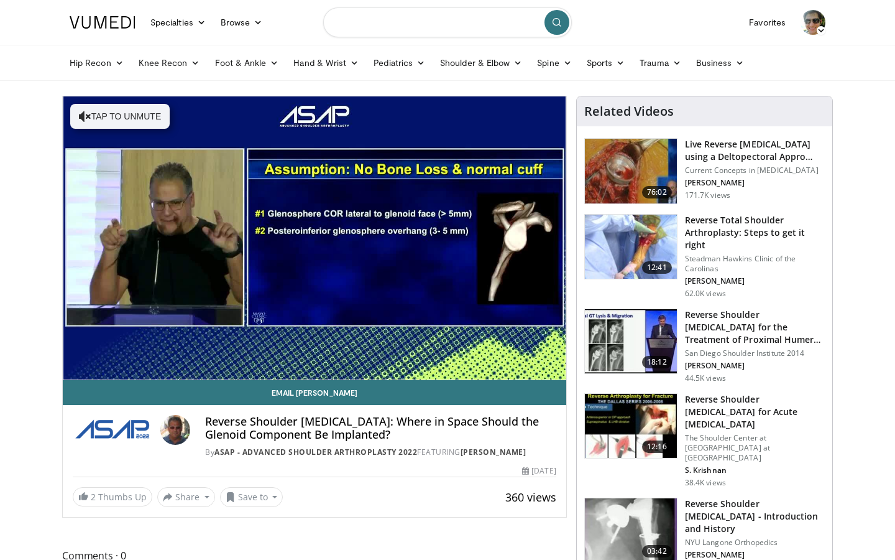
click at [396, 16] on input "Search topics, interventions" at bounding box center [447, 22] width 249 height 30
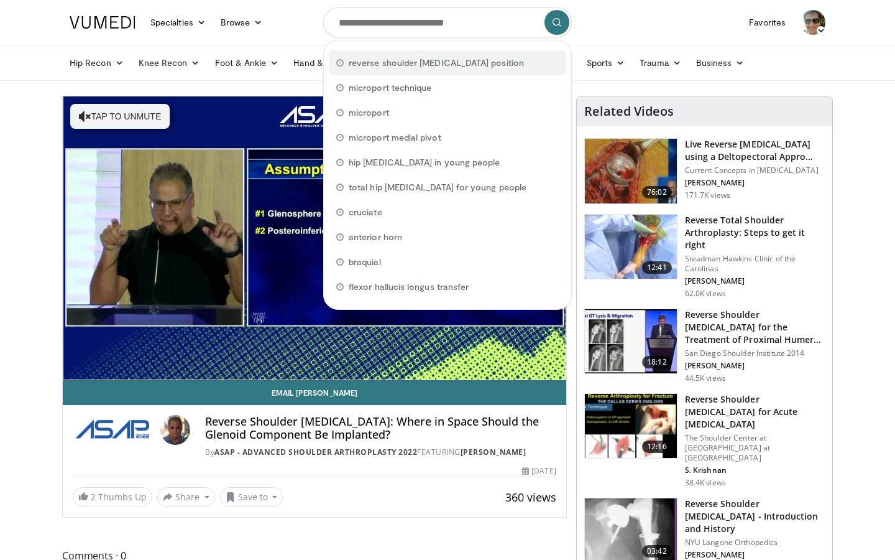
click at [396, 63] on span "reverse shoulder arthroplasty position" at bounding box center [436, 63] width 175 height 12
type input "**********"
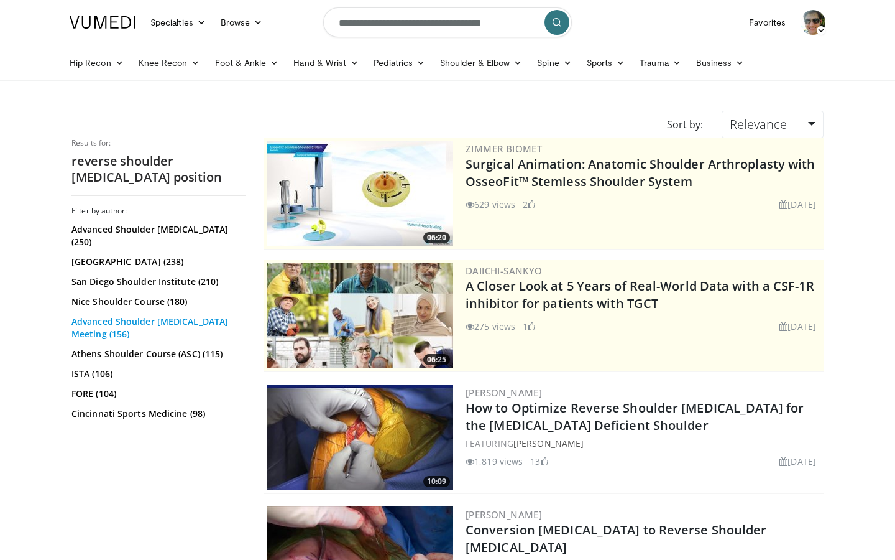
click at [143, 315] on link "Advanced Shoulder [MEDICAL_DATA] Meeting (156)" at bounding box center [156, 327] width 171 height 25
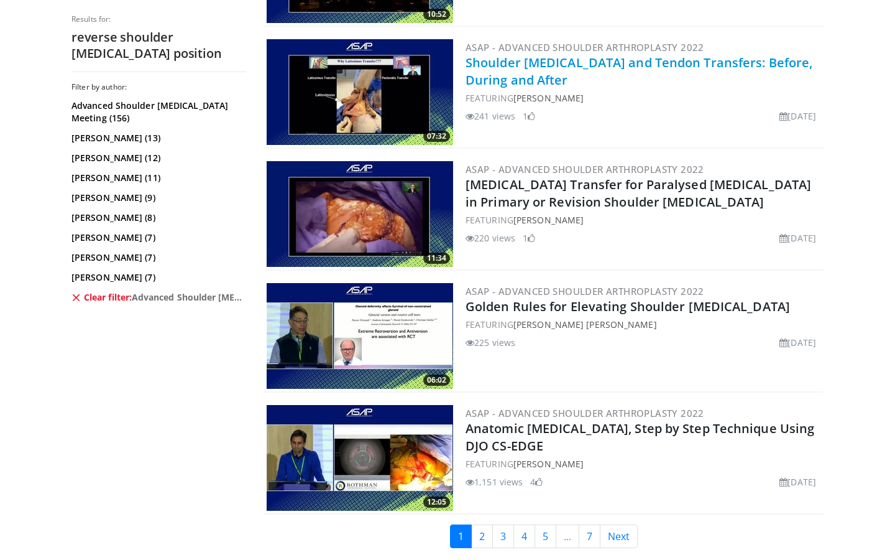
scroll to position [2800, 0]
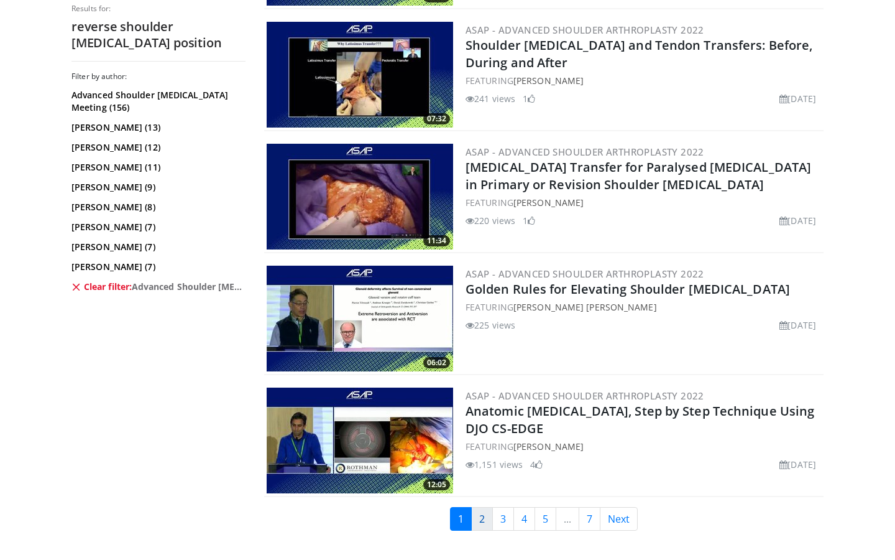
click at [485, 520] on link "2" at bounding box center [482, 519] width 22 height 24
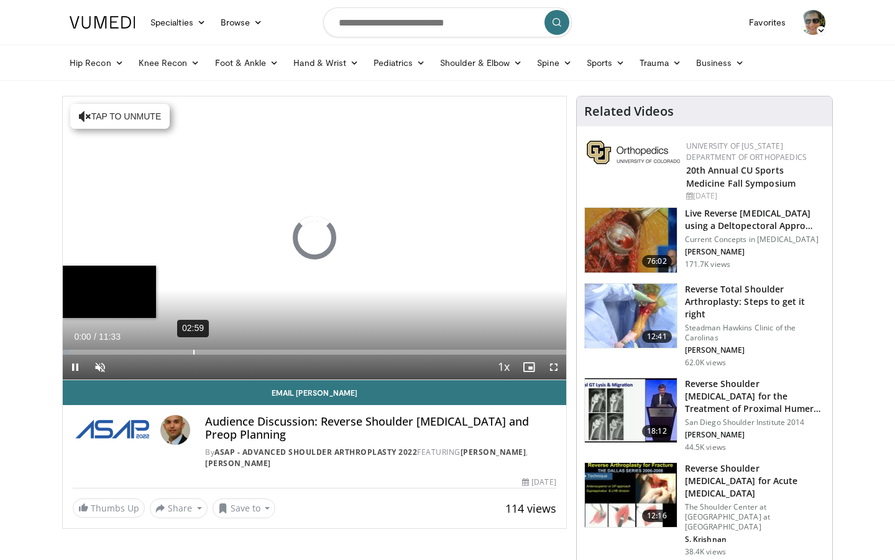
click at [193, 349] on div "02:59" at bounding box center [193, 351] width 1 height 5
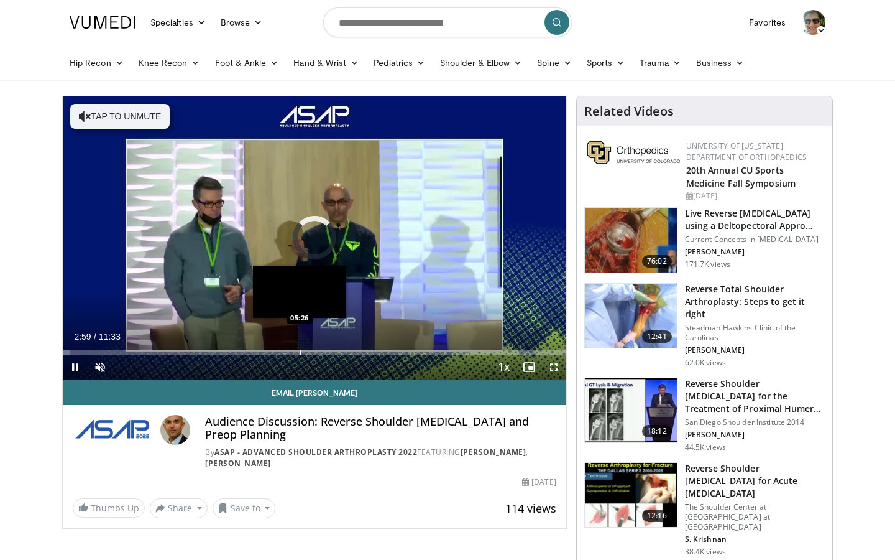
click at [300, 350] on div "Progress Bar" at bounding box center [300, 351] width 1 height 5
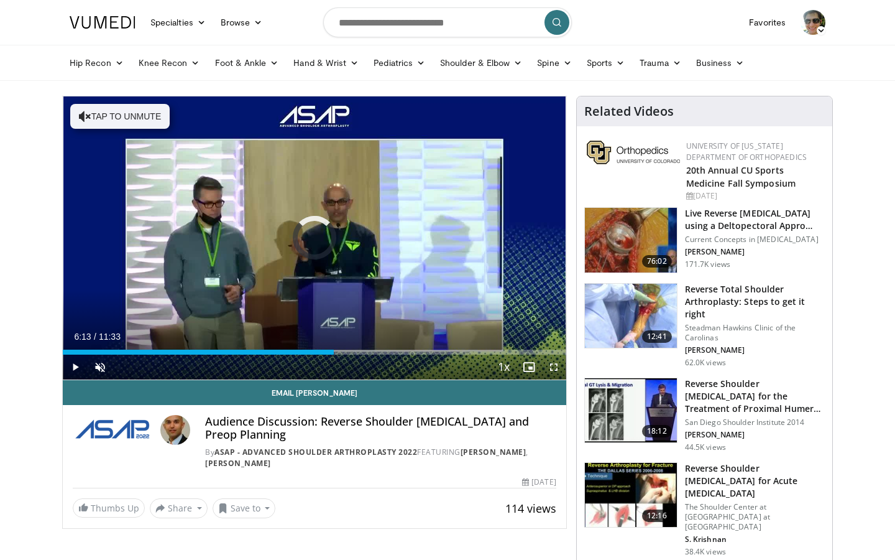
click at [334, 348] on div "Loaded : 47.58% 06:13 06:13" at bounding box center [315, 349] width 504 height 12
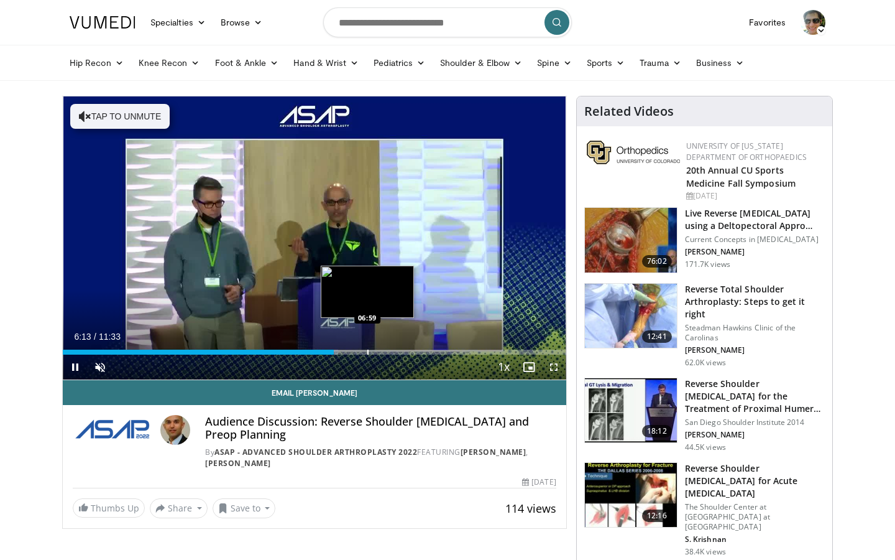
click at [367, 347] on div "Loaded : 54.67% 06:13 06:59" at bounding box center [315, 349] width 504 height 12
click at [398, 349] on div "Progress Bar" at bounding box center [398, 351] width 1 height 5
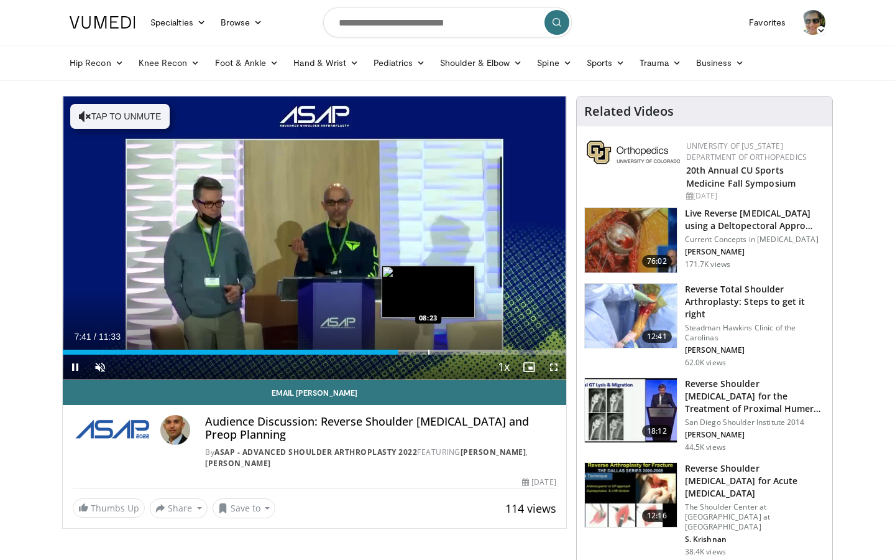
click at [428, 348] on div "Loaded : 62.00% 07:41 08:23" at bounding box center [315, 349] width 504 height 12
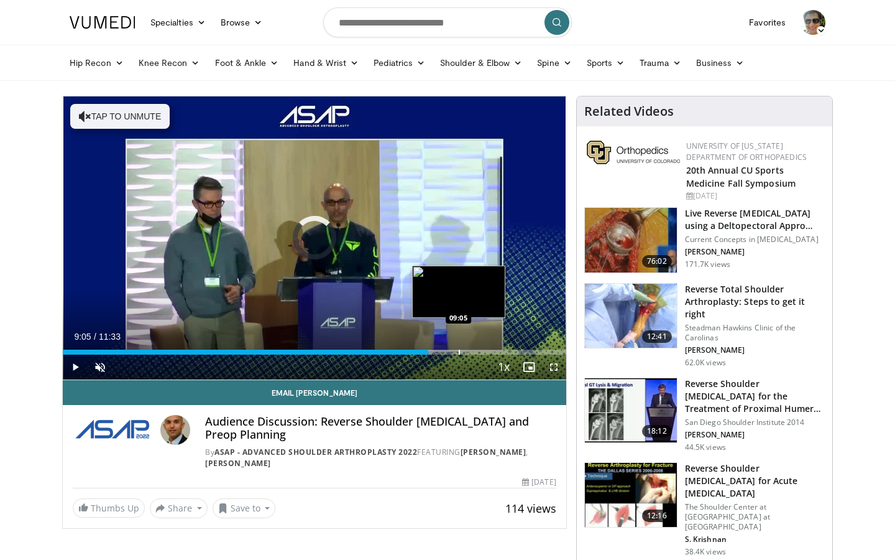
click at [459, 348] on div "Loaded : 73.39% 09:05 09:05" at bounding box center [315, 349] width 504 height 12
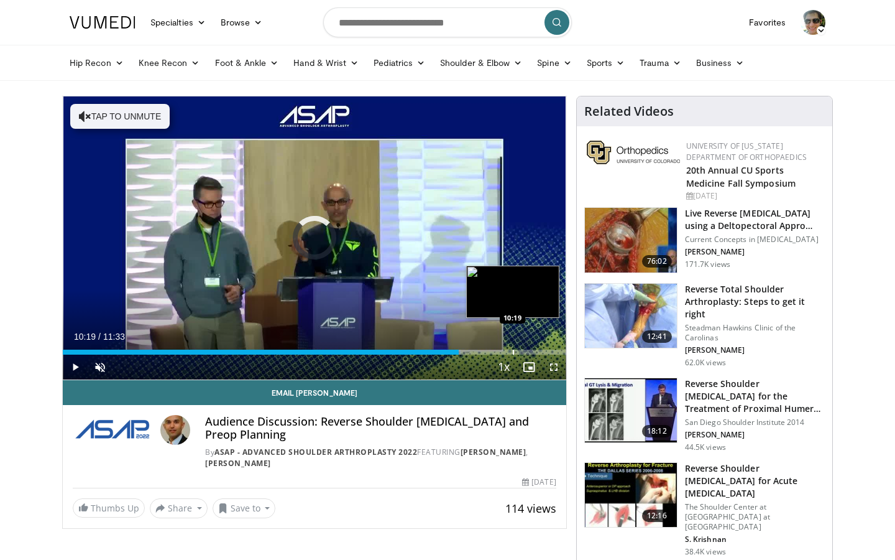
click at [513, 349] on div "Progress Bar" at bounding box center [513, 351] width 1 height 5
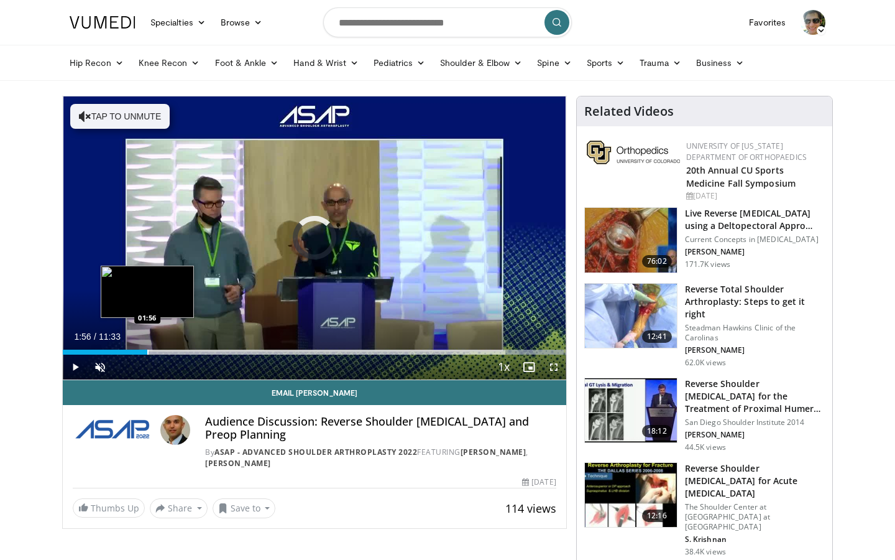
click at [147, 351] on div "Progress Bar" at bounding box center [147, 351] width 1 height 5
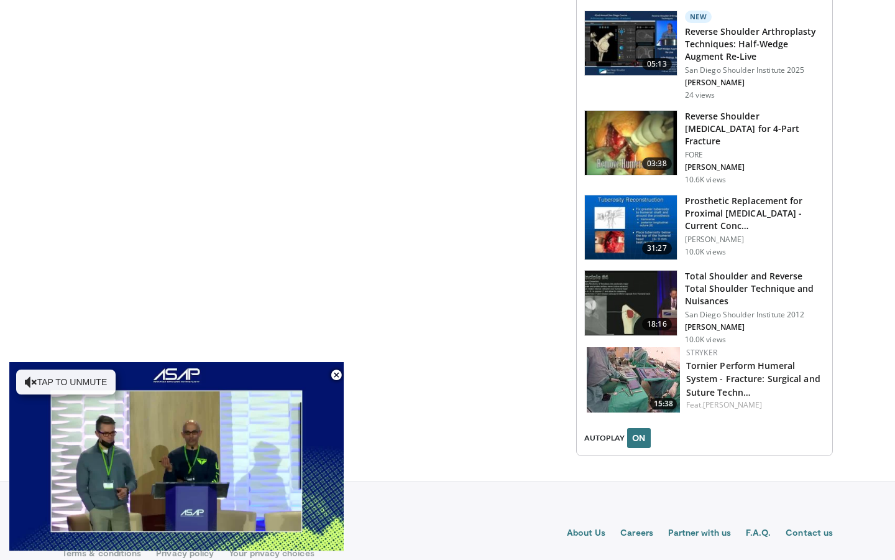
scroll to position [1425, 0]
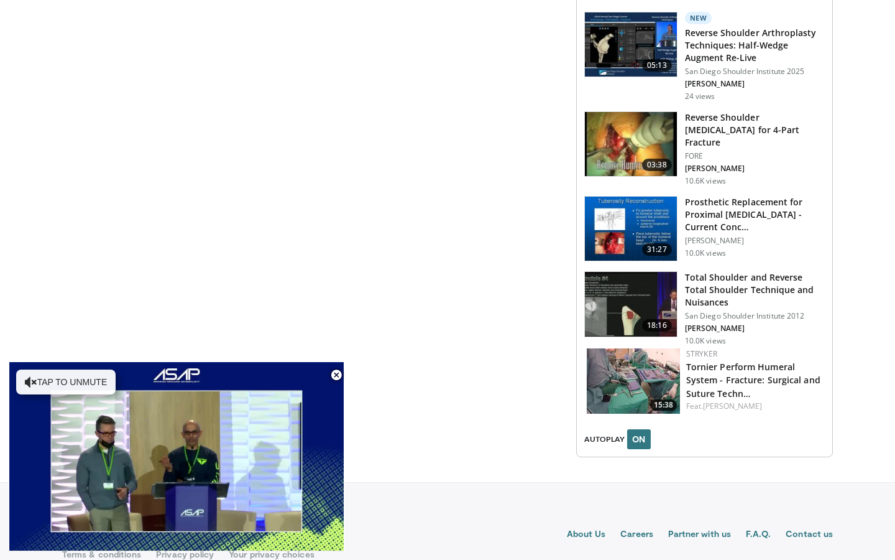
click at [655, 285] on img at bounding box center [631, 304] width 92 height 65
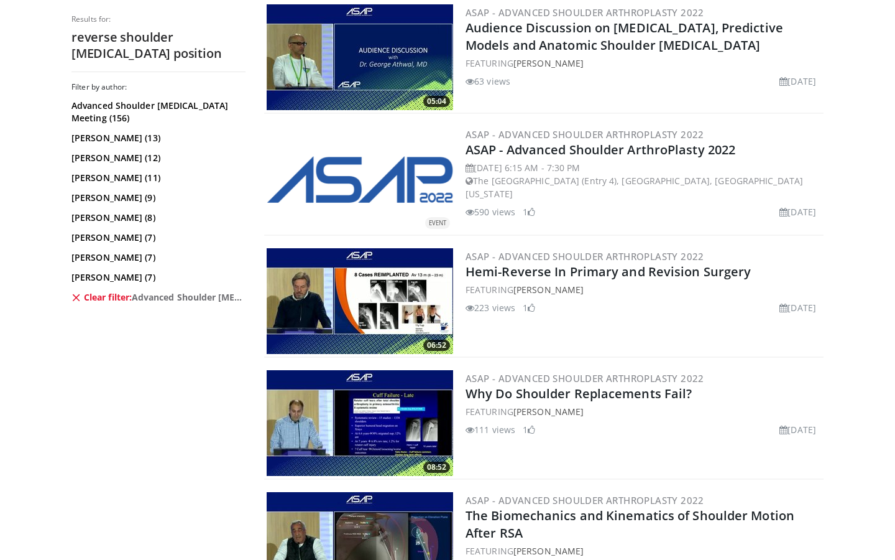
scroll to position [841, 0]
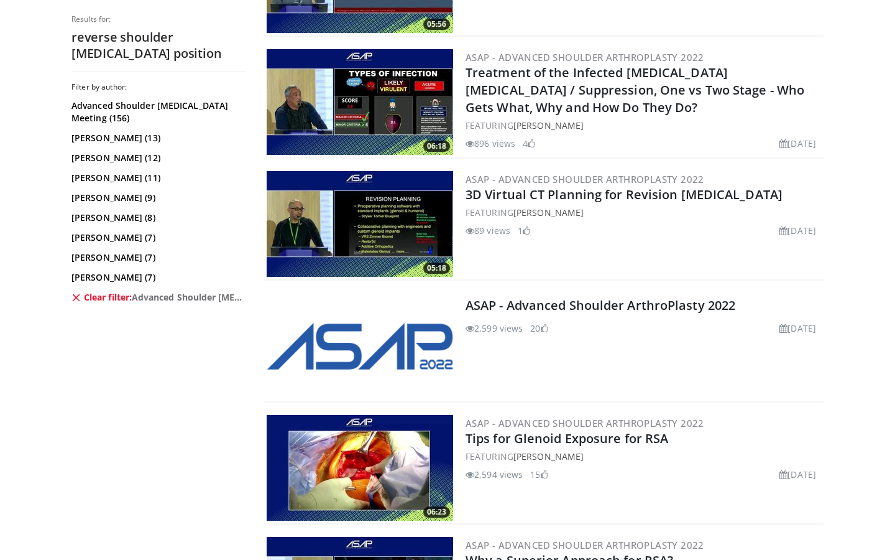
scroll to position [2186, 0]
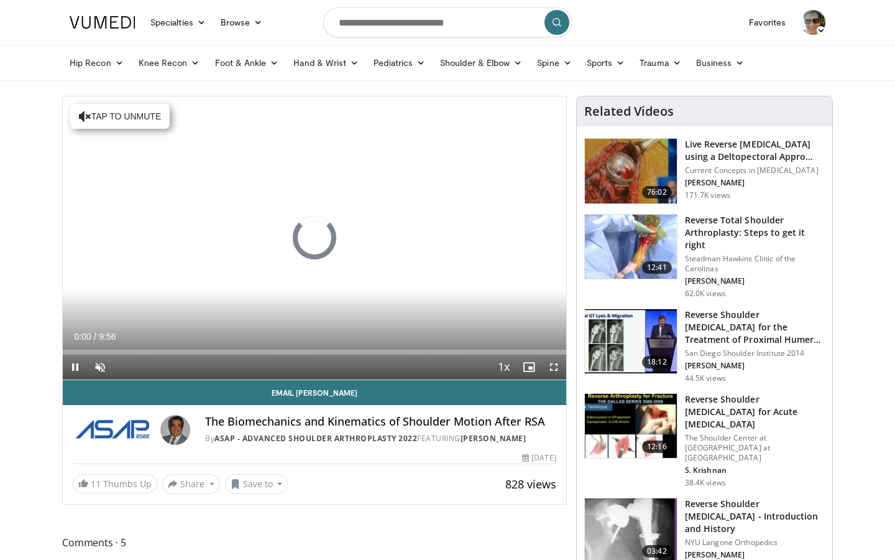
click at [285, 356] on div "Current Time 0:00 / Duration 9:56 Pause Skip Backward Skip Forward Unmute Loade…" at bounding box center [315, 366] width 504 height 25
click at [285, 354] on div "Current Time 0:00 / Duration 9:56 Pause Skip Backward Skip Forward Unmute Loade…" at bounding box center [315, 366] width 504 height 25
click at [255, 354] on div "Progress Bar" at bounding box center [255, 351] width 1 height 5
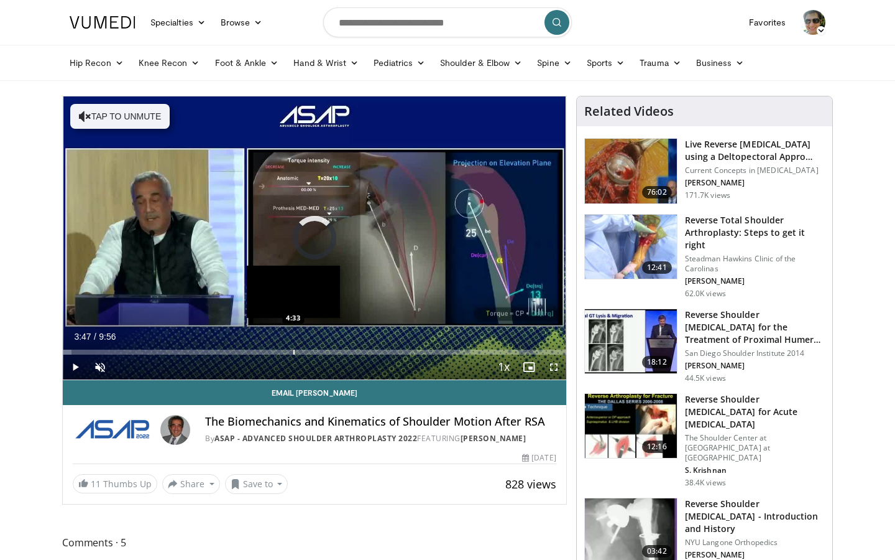
click at [293, 351] on div "Progress Bar" at bounding box center [293, 351] width 1 height 5
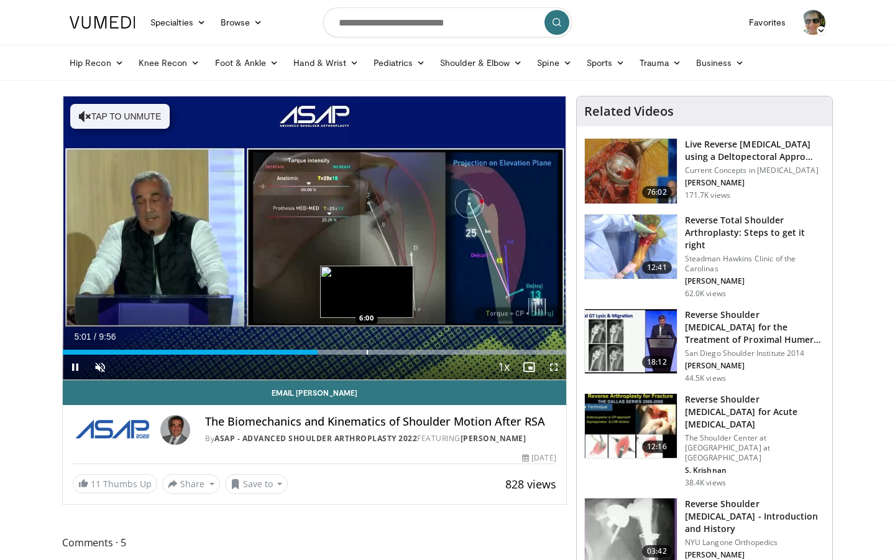
click at [366, 348] on div "Loaded : 99.98% 5:02 6:00" at bounding box center [315, 349] width 504 height 12
click at [394, 351] on div "Progress Bar" at bounding box center [394, 351] width 1 height 5
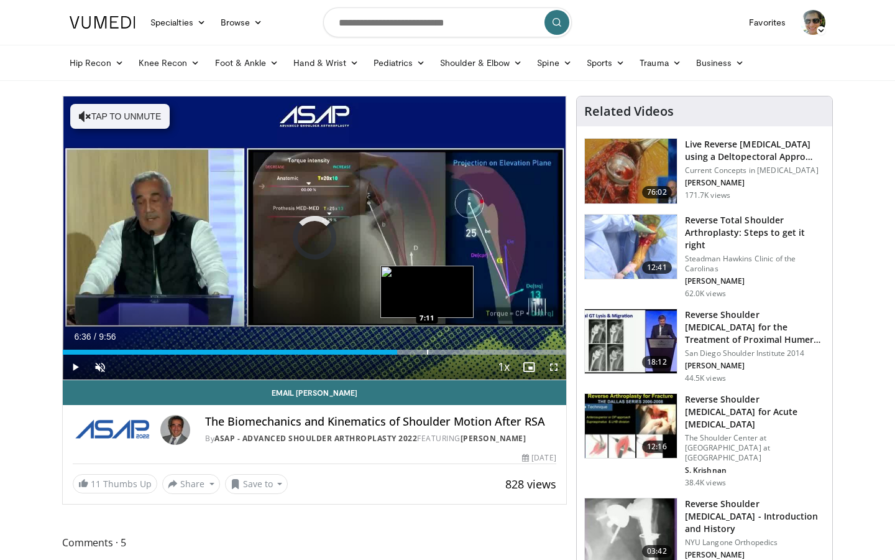
click at [427, 352] on div "Progress Bar" at bounding box center [427, 351] width 1 height 5
click at [446, 350] on div "Progress Bar" at bounding box center [446, 351] width 1 height 5
click at [420, 348] on div "Loaded : 99.98% 7:34 7:03" at bounding box center [315, 349] width 504 height 12
click at [428, 350] on div "Progress Bar" at bounding box center [428, 351] width 1 height 5
click at [438, 350] on div "Progress Bar" at bounding box center [438, 351] width 1 height 5
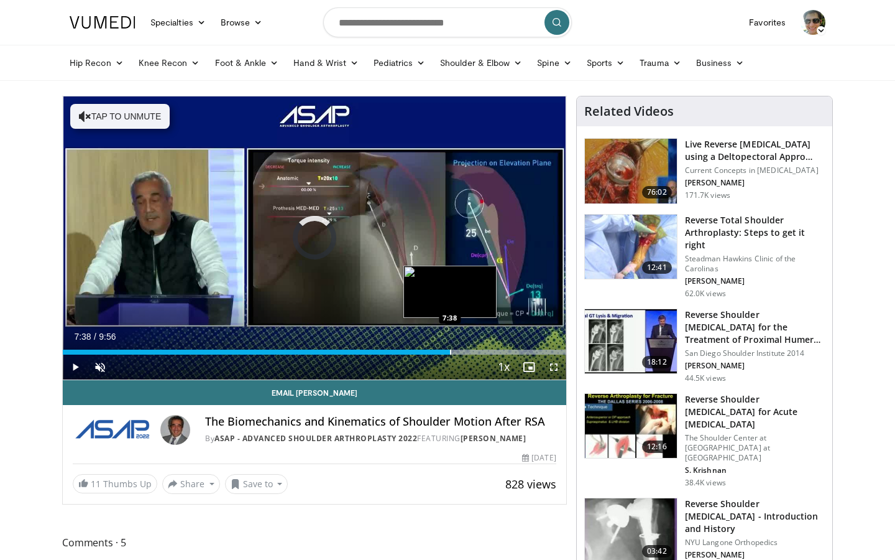
click at [450, 350] on div "Progress Bar" at bounding box center [450, 351] width 1 height 5
click at [469, 354] on div "Current Time 7:51 / Duration 9:56 Pause Skip Backward Skip Forward Unmute Loade…" at bounding box center [315, 366] width 504 height 25
click at [472, 354] on div "Progress Bar" at bounding box center [472, 351] width 1 height 5
click at [480, 352] on div "Progress Bar" at bounding box center [480, 351] width 1 height 5
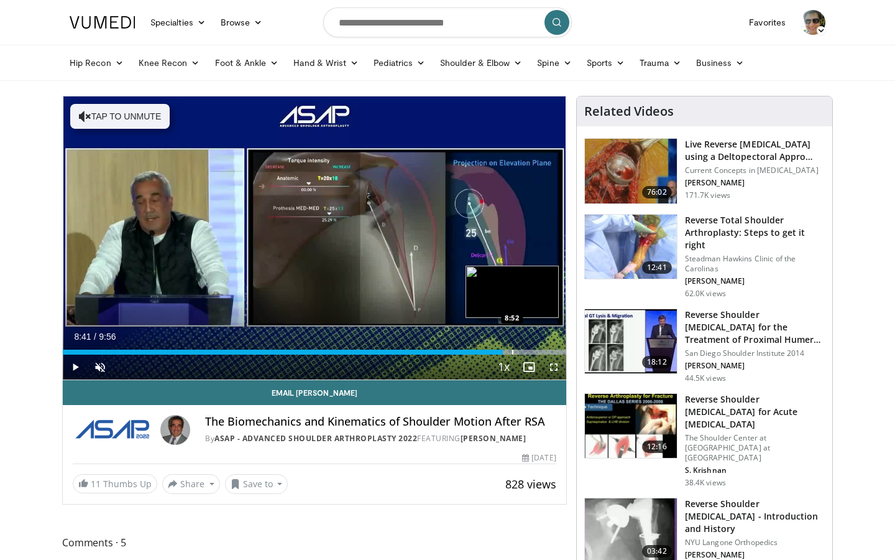
click at [512, 349] on div "Progress Bar" at bounding box center [512, 351] width 1 height 5
click at [518, 349] on div "Progress Bar" at bounding box center [518, 351] width 1 height 5
click at [525, 349] on div "Progress Bar" at bounding box center [525, 351] width 1 height 5
click at [536, 349] on div "Progress Bar" at bounding box center [536, 351] width 1 height 5
click at [539, 349] on div "Progress Bar" at bounding box center [539, 351] width 1 height 5
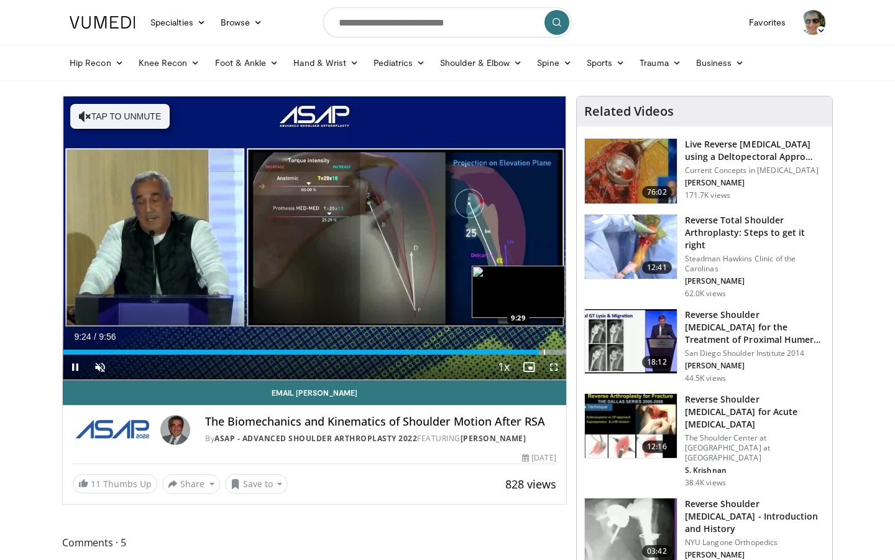
click at [544, 349] on div "Progress Bar" at bounding box center [544, 351] width 1 height 5
click at [557, 349] on div "Progress Bar" at bounding box center [557, 351] width 1 height 5
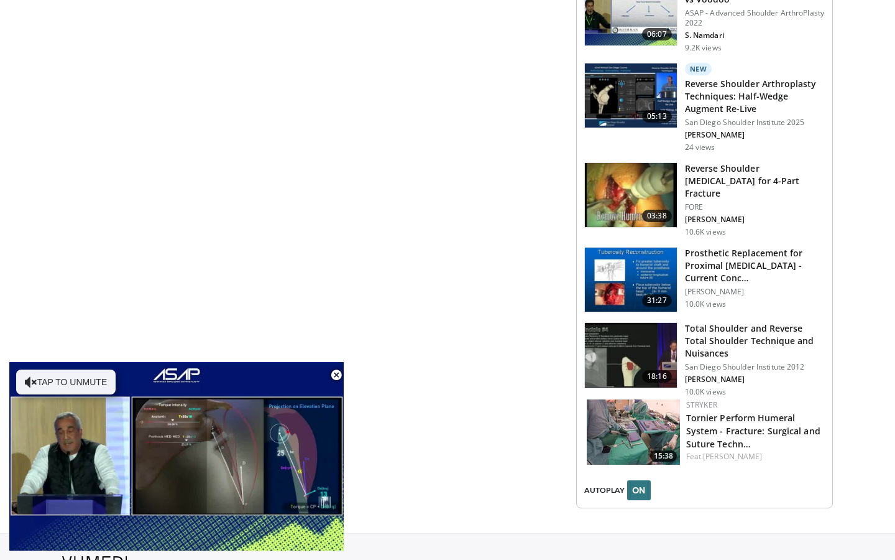
scroll to position [1308, 0]
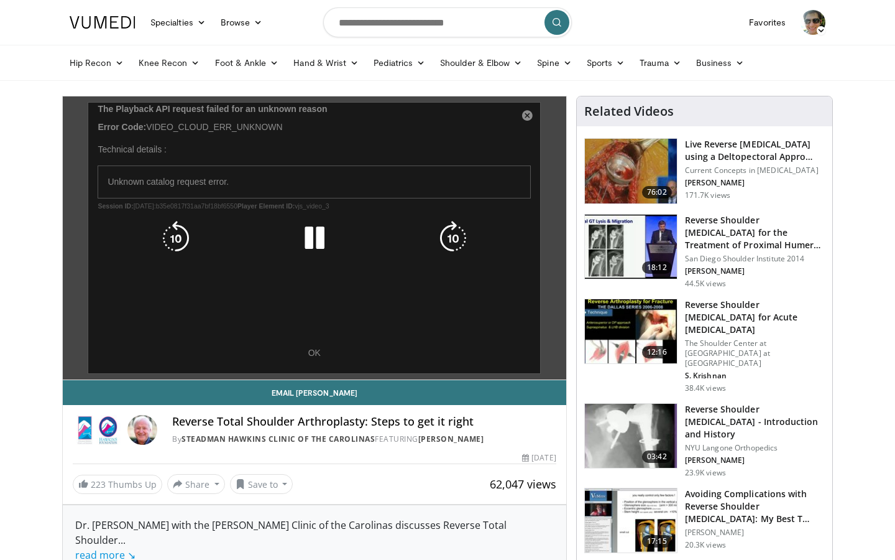
click at [321, 323] on div "10 seconds Tap to unmute" at bounding box center [315, 237] width 504 height 283
click at [321, 357] on div "10 seconds Tap to unmute" at bounding box center [315, 237] width 504 height 283
click at [317, 354] on div "10 seconds Tap to unmute" at bounding box center [315, 237] width 504 height 283
click at [321, 251] on icon "Video Player" at bounding box center [314, 238] width 35 height 35
click at [182, 236] on icon "Video Player" at bounding box center [176, 238] width 35 height 35
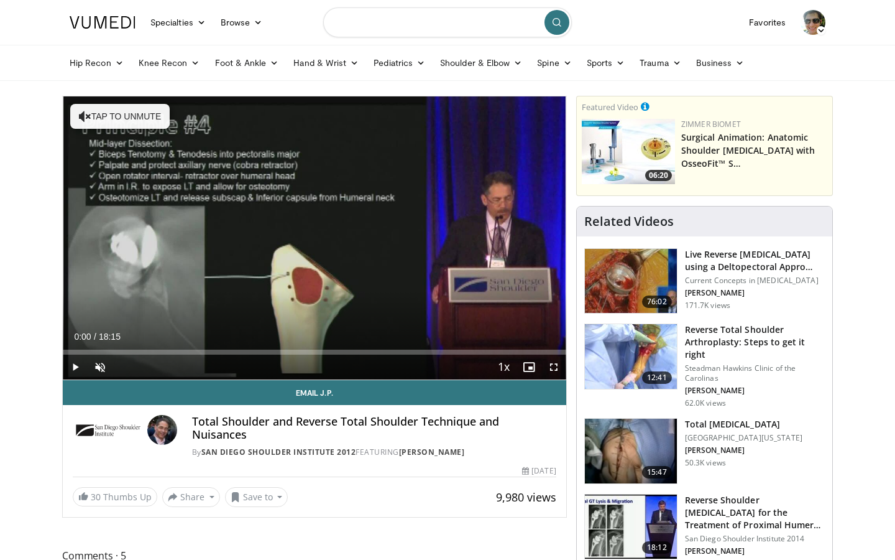
click at [437, 25] on input "Search topics, interventions" at bounding box center [447, 22] width 249 height 30
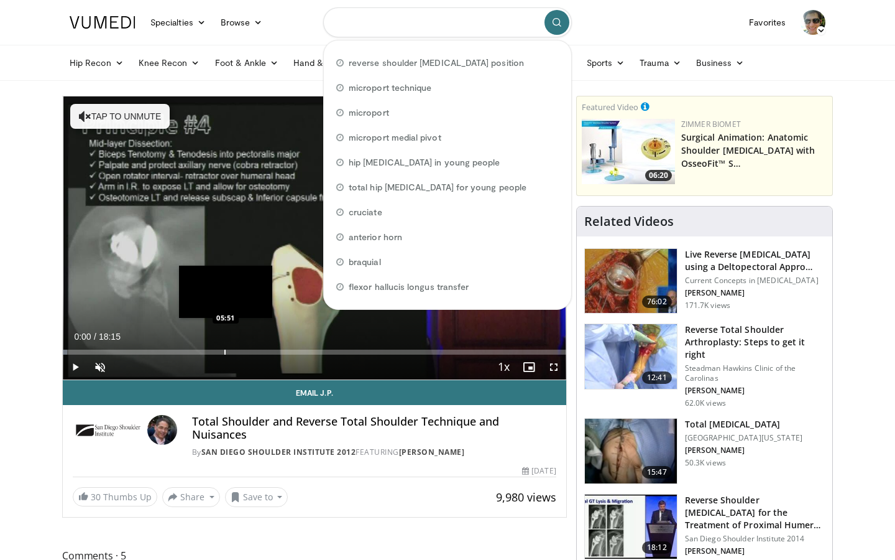
click at [226, 353] on div "Progress Bar" at bounding box center [224, 351] width 1 height 5
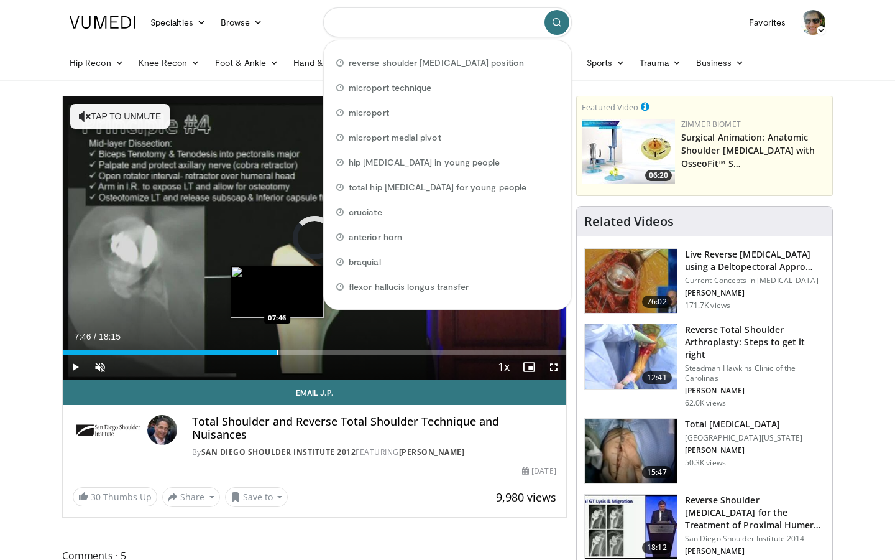
click at [277, 353] on div "Progress Bar" at bounding box center [277, 351] width 1 height 5
click at [407, 354] on div "Progress Bar" at bounding box center [407, 351] width 1 height 5
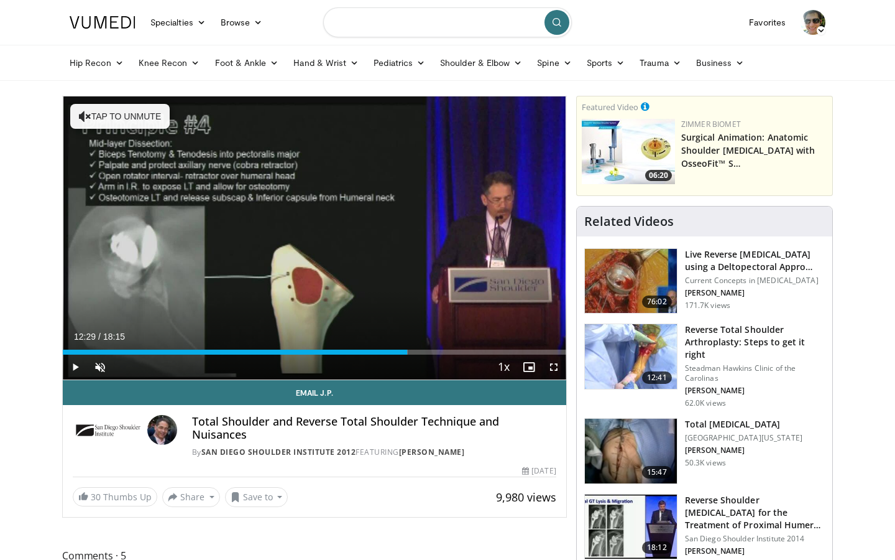
click at [511, 20] on input "Search topics, interventions" at bounding box center [447, 22] width 249 height 30
type input "**********"
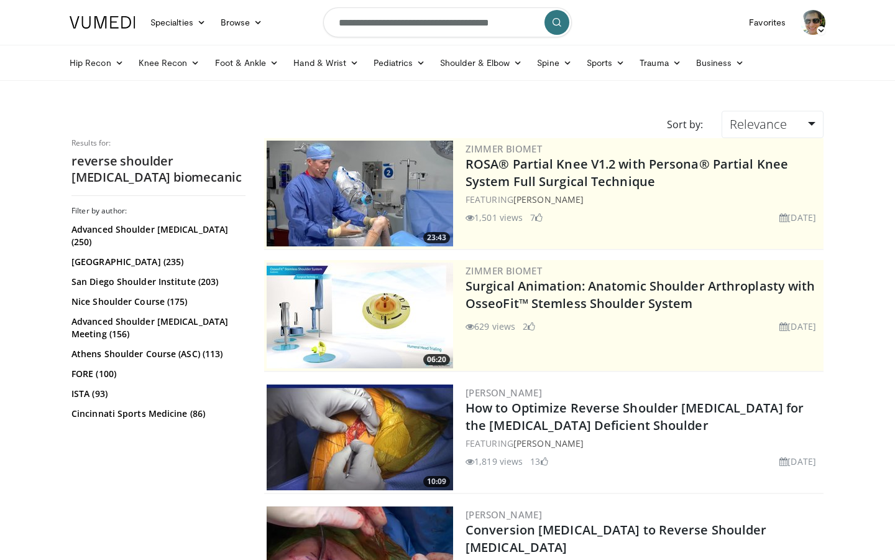
click at [159, 453] on div "Filter by author: Advanced Shoulder [MEDICAL_DATA] (250) [GEOGRAPHIC_DATA] (235…" at bounding box center [158, 330] width 174 height 249
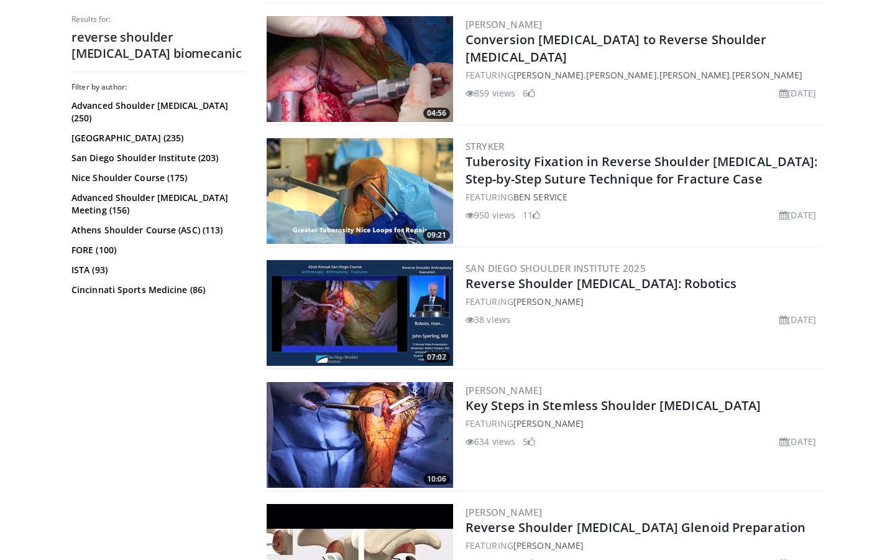
scroll to position [581, 0]
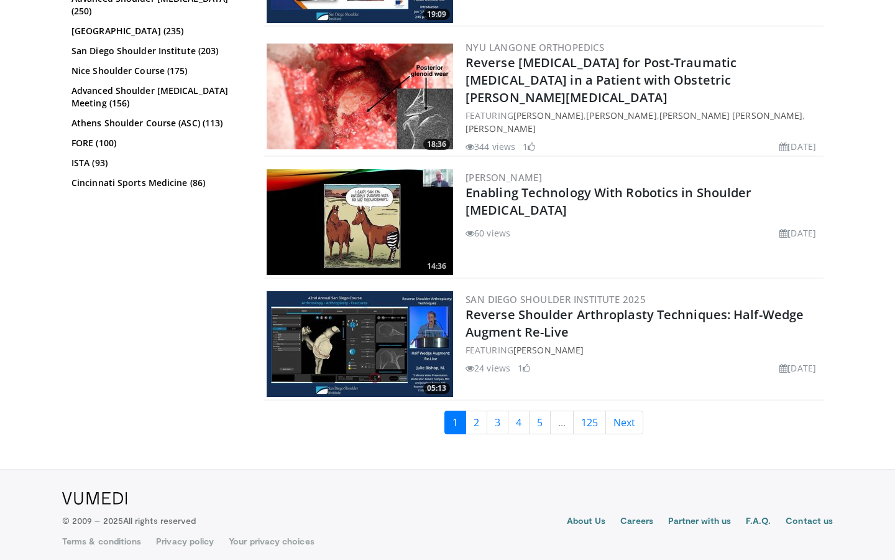
scroll to position [2903, 0]
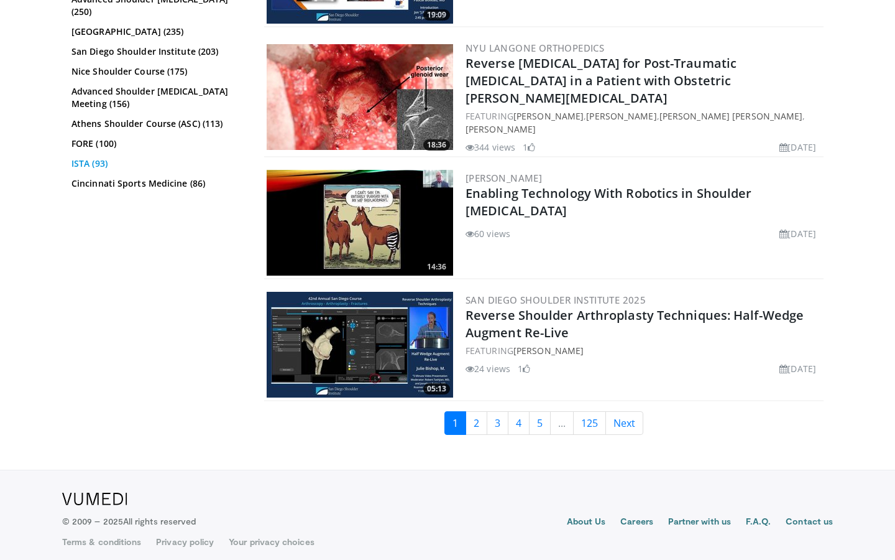
click at [91, 157] on link "ISTA (93)" at bounding box center [156, 163] width 171 height 12
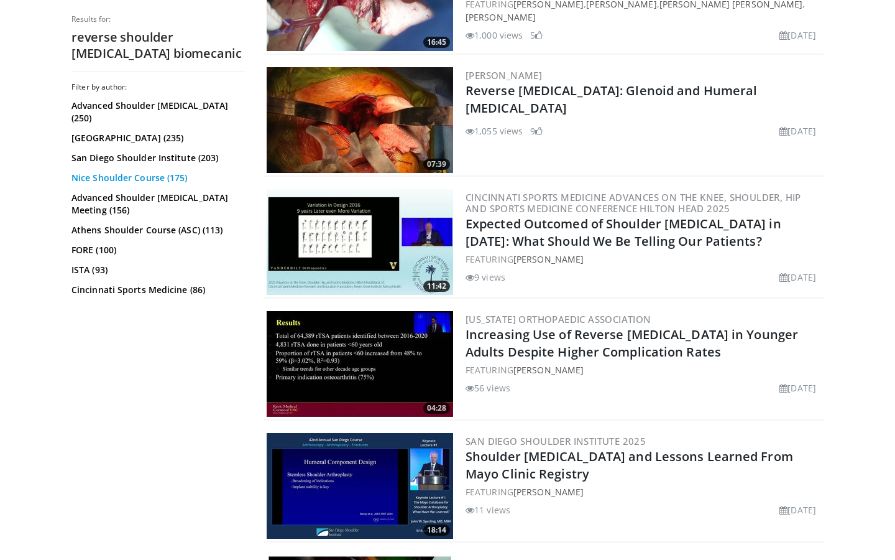
scroll to position [2112, 0]
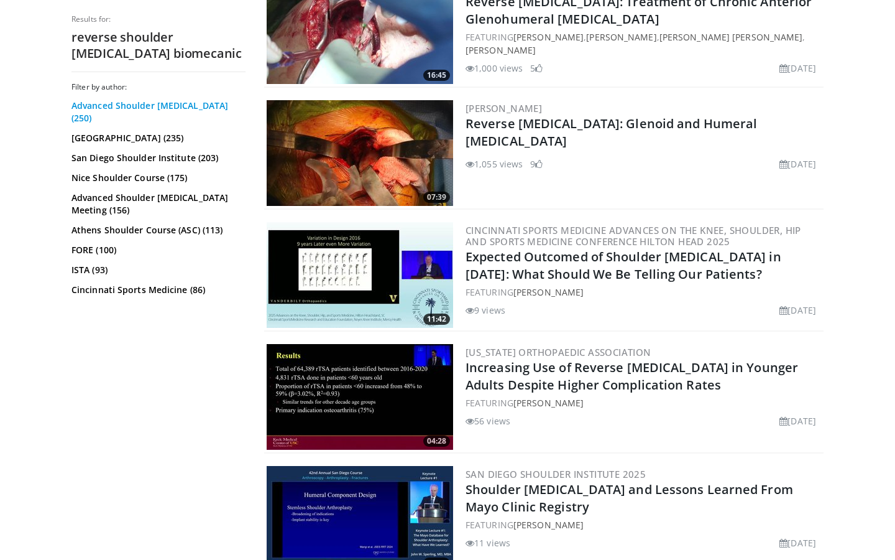
click at [180, 103] on link "Advanced Shoulder Arthroplasty (250)" at bounding box center [156, 111] width 171 height 25
click at [129, 132] on link "San Diego Institute (235)" at bounding box center [156, 138] width 171 height 12
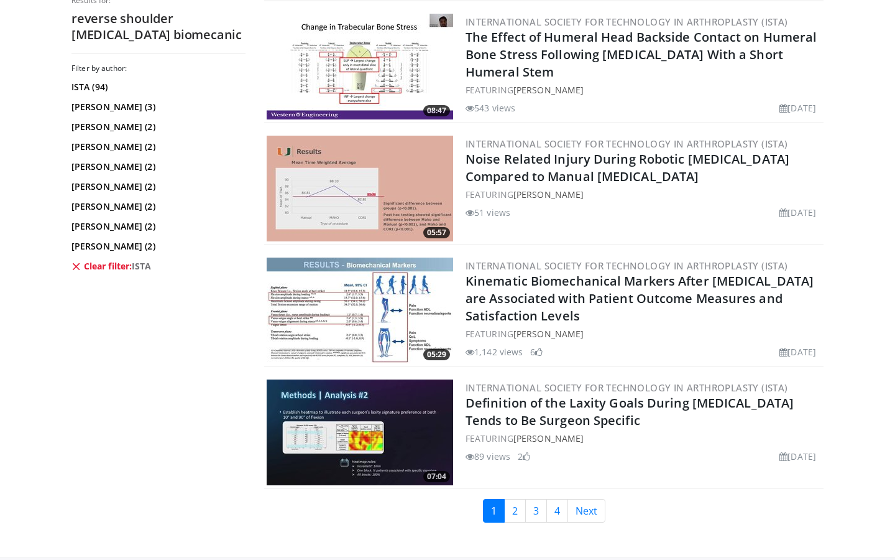
scroll to position [2938, 0]
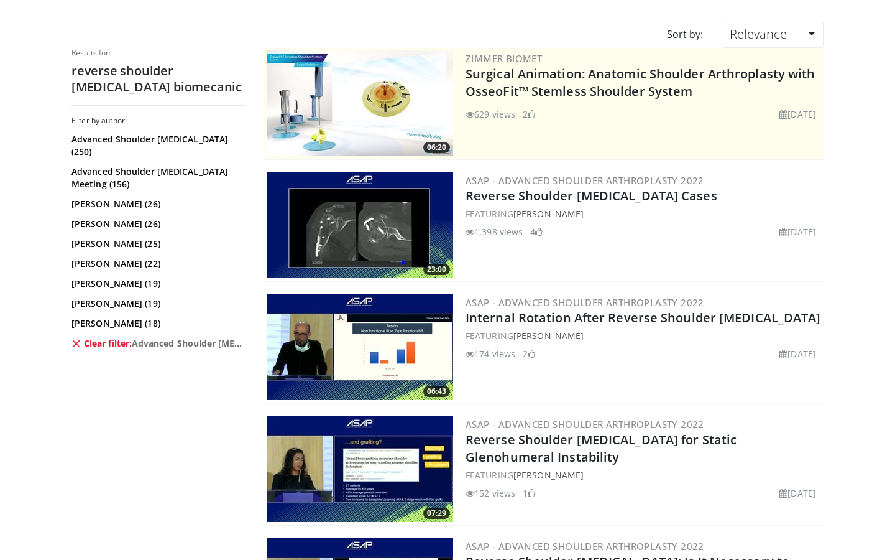
scroll to position [121, 0]
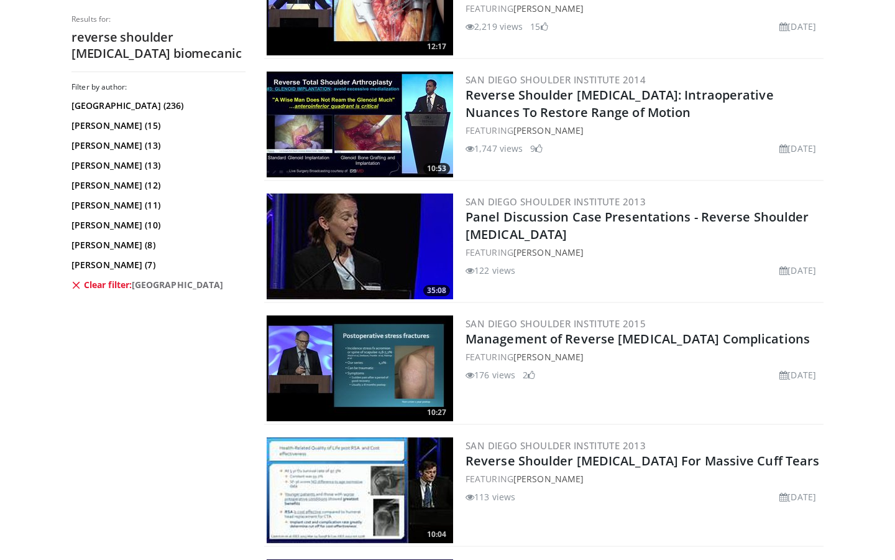
scroll to position [929, 0]
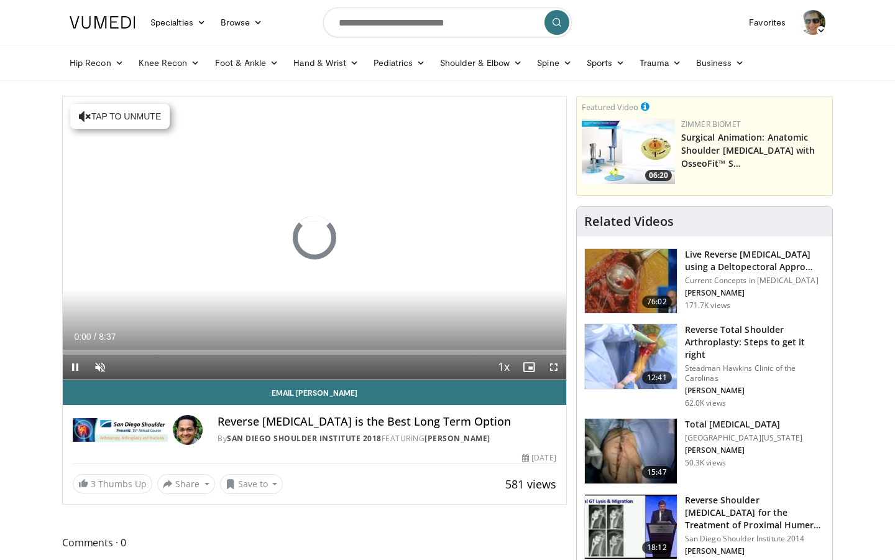
click at [307, 338] on div "Current Time 0:00 / Duration 8:37" at bounding box center [315, 336] width 504 height 11
click at [278, 355] on div "Current Time 0:00 / Duration 8:37 Pause Skip Backward Skip Forward Unmute Loade…" at bounding box center [315, 366] width 504 height 25
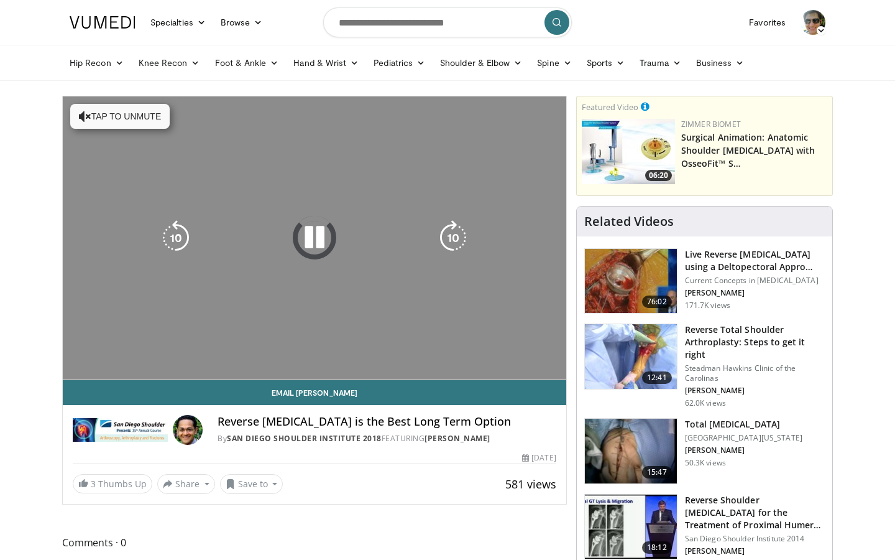
click at [280, 353] on video-js "**********" at bounding box center [315, 237] width 504 height 283
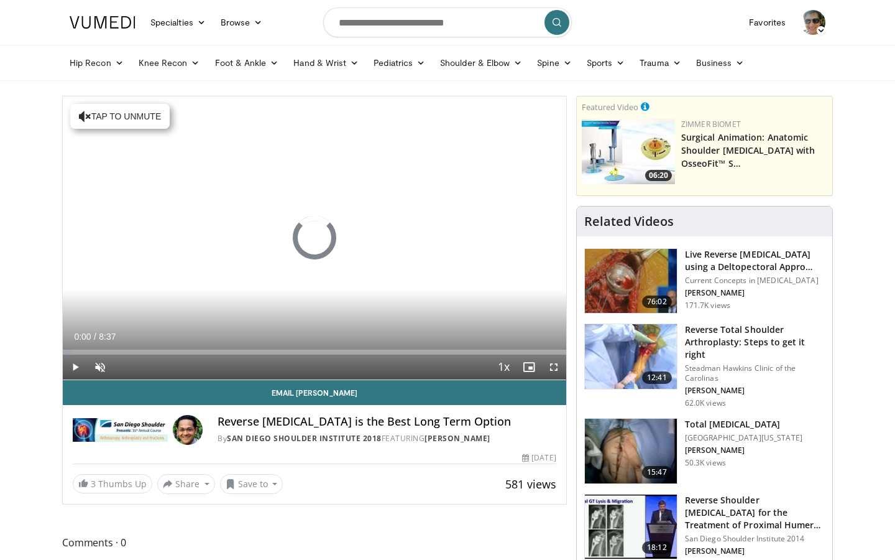
click at [283, 348] on div "Loaded : 1.89% 0:00 3:44" at bounding box center [315, 349] width 504 height 12
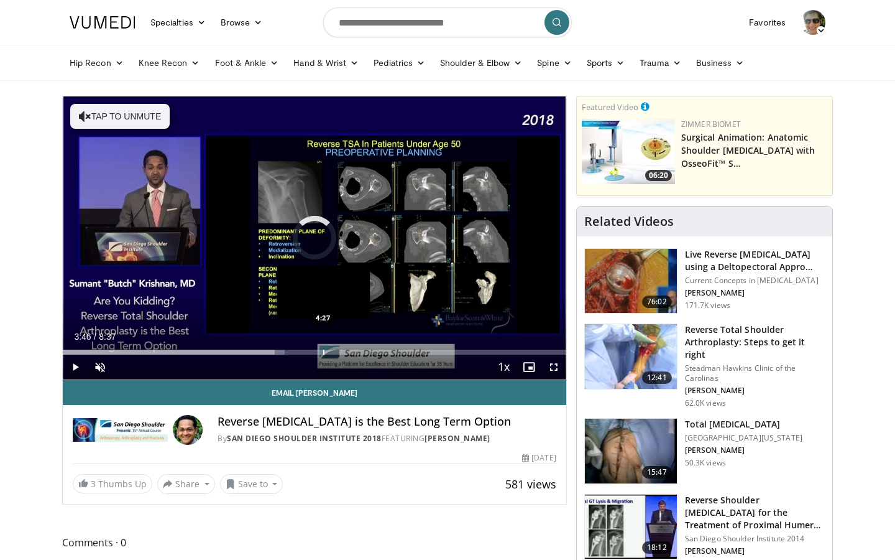
click at [323, 348] on div "Loaded : 44.06% 3:46 4:27" at bounding box center [315, 349] width 504 height 12
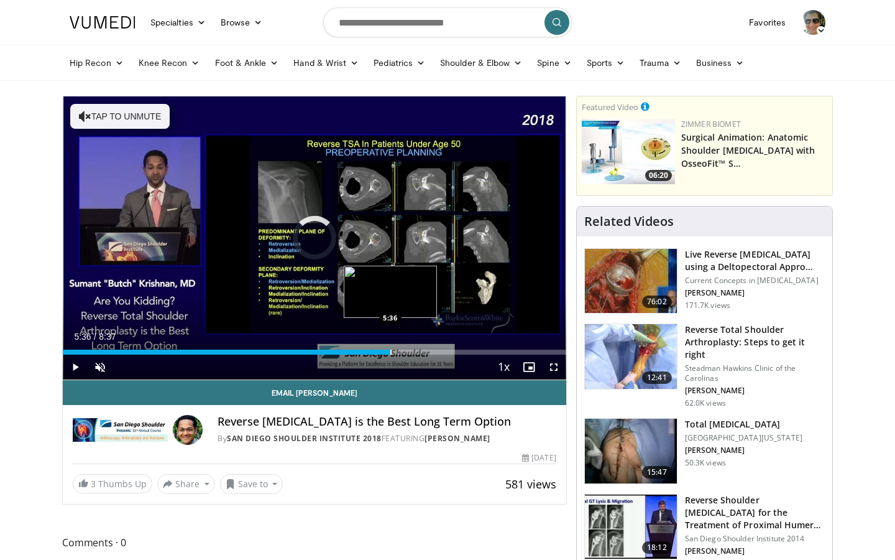
click at [390, 347] on div "Loaded : 51.72% 4:27 5:36" at bounding box center [315, 349] width 504 height 12
click at [426, 347] on div "Loaded : 65.75% 6:13 6:13" at bounding box center [315, 349] width 504 height 12
click at [456, 346] on div "Loaded : 73.49% 6:13 6:43" at bounding box center [315, 349] width 504 height 12
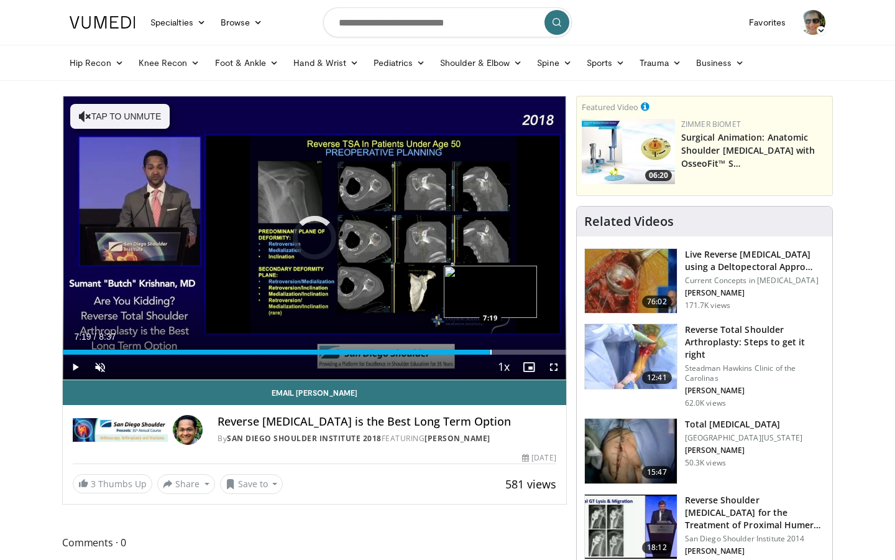
click at [491, 347] on div "Loaded : 79.29% 7:19 7:19" at bounding box center [315, 349] width 504 height 12
click at [514, 347] on div "Loaded : 86.23% 7:19 7:43" at bounding box center [315, 349] width 504 height 12
click at [535, 347] on div "Loaded : 90.06% 8:05 8:05" at bounding box center [315, 349] width 504 height 12
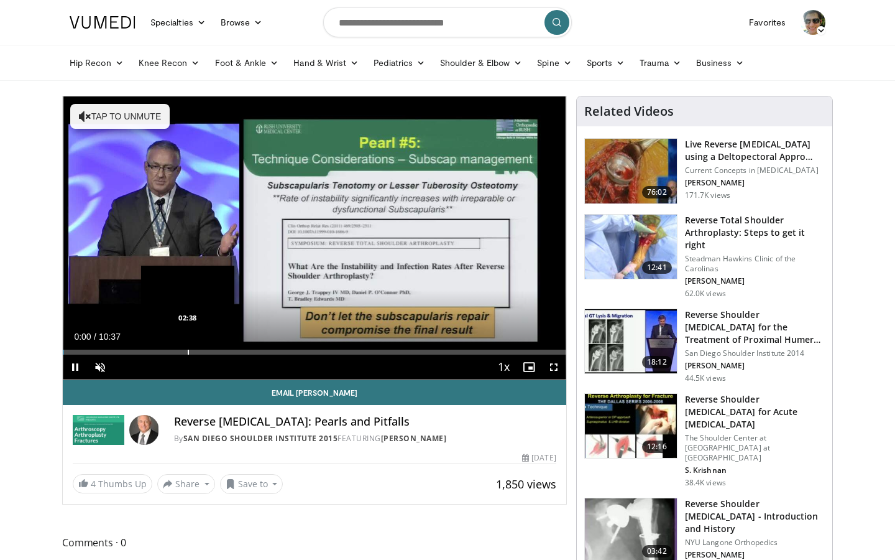
click at [188, 350] on div "Progress Bar" at bounding box center [188, 351] width 1 height 5
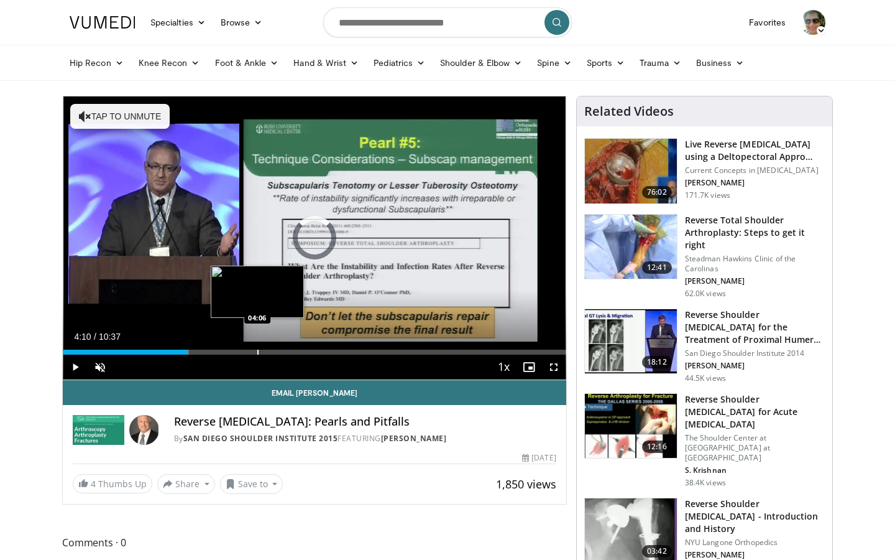
click at [261, 348] on div "Loaded : 25.12% 02:38 04:06" at bounding box center [315, 349] width 504 height 12
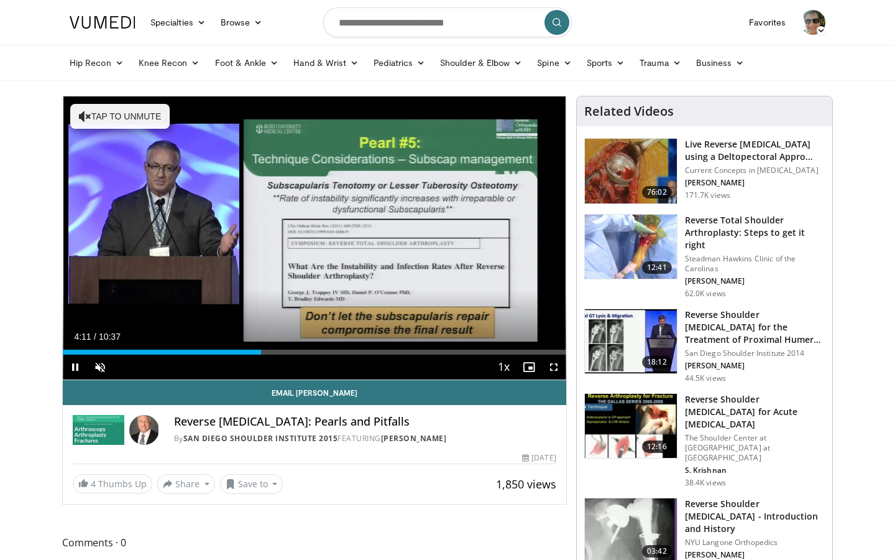
click at [336, 331] on div "Current Time 4:11 / Duration 10:37" at bounding box center [315, 336] width 504 height 11
click at [353, 348] on div "Loaded : 43.97% 04:12 06:06" at bounding box center [315, 349] width 504 height 12
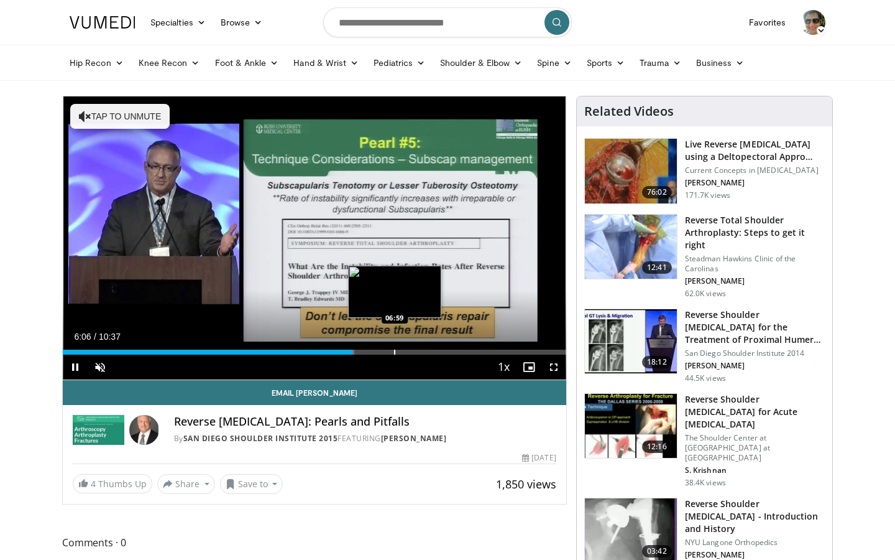
click at [395, 344] on div "Loaded : 57.93% 06:06 06:59" at bounding box center [315, 349] width 504 height 12
click at [433, 341] on div "Current Time 7:00 / Duration 10:37" at bounding box center [315, 336] width 504 height 11
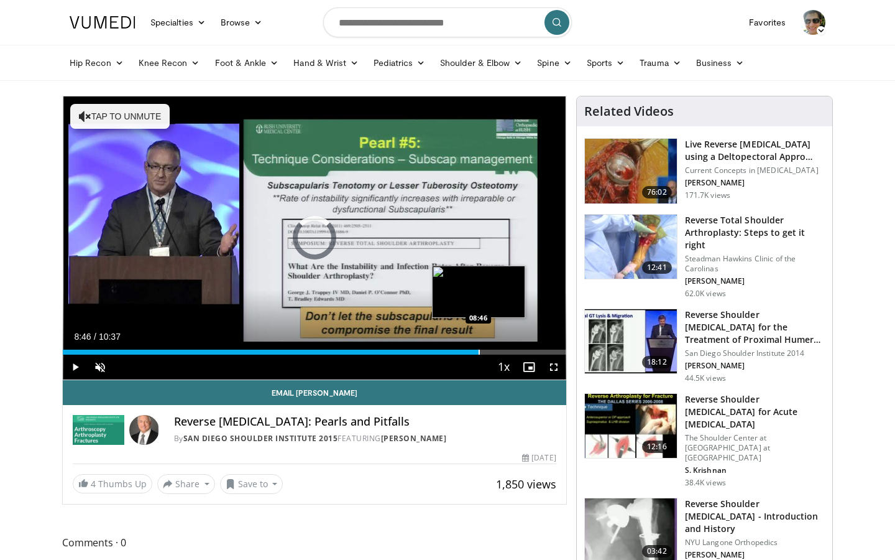
click at [479, 343] on div "Loaded : 70.68% 08:46 08:46" at bounding box center [315, 349] width 504 height 12
click at [505, 343] on div "Loaded : 83.24% 08:46 09:20" at bounding box center [315, 349] width 504 height 12
click at [537, 343] on div "Loaded : 89.23% 09:20 10:00" at bounding box center [315, 349] width 504 height 12
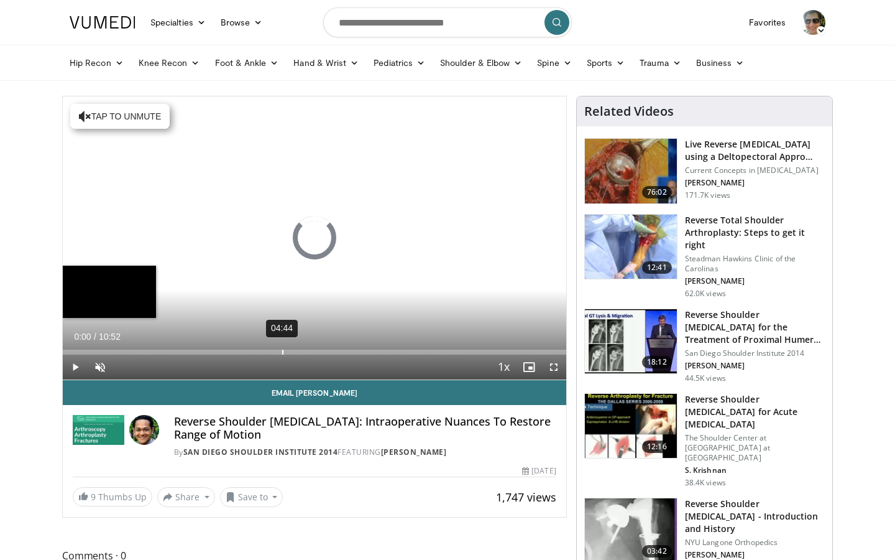
click at [282, 352] on div "04:44" at bounding box center [282, 351] width 1 height 5
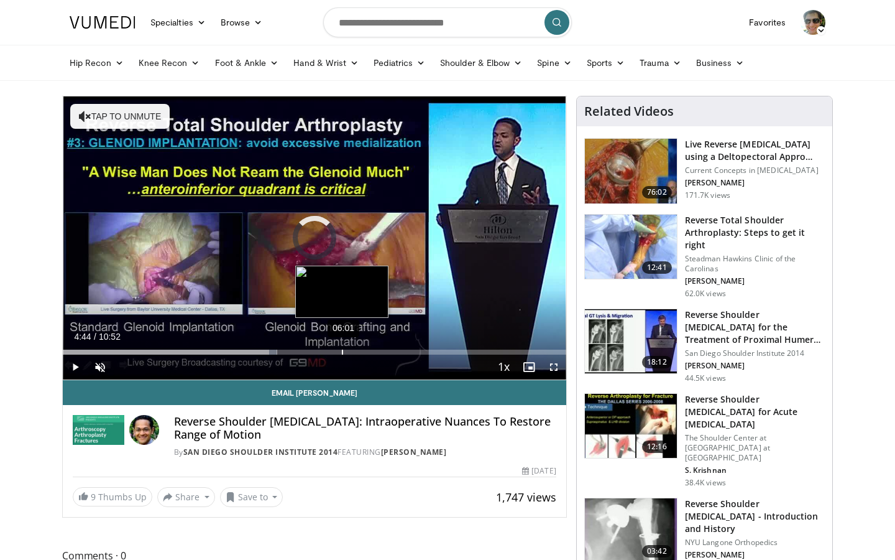
click at [342, 344] on div "Loaded : 42.55% 06:01 04:44" at bounding box center [315, 349] width 504 height 12
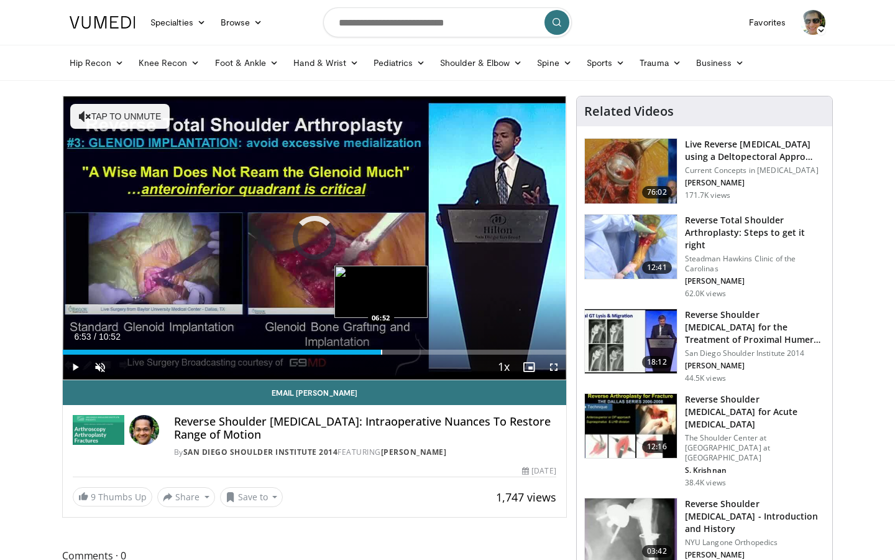
click at [382, 343] on div "Loaded : 56.77% 06:53 06:52" at bounding box center [315, 349] width 504 height 12
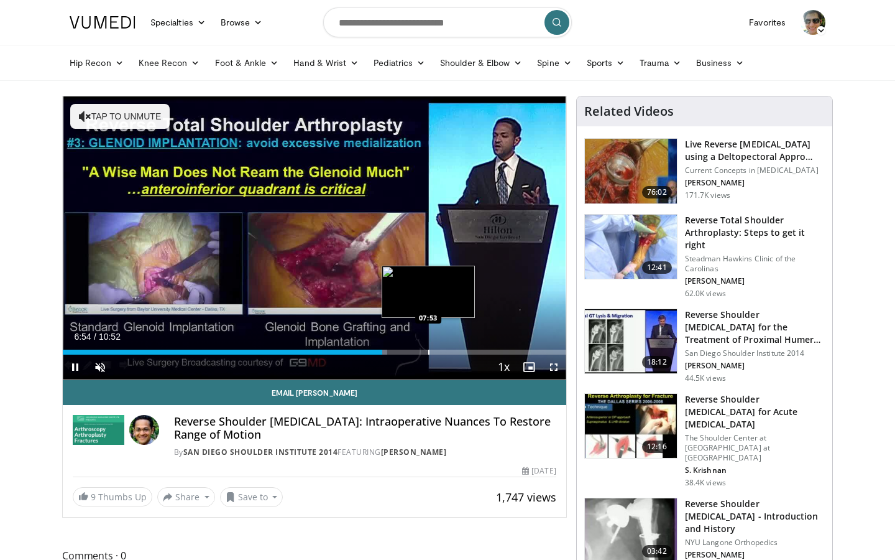
click at [428, 344] on div "Loaded : 64.44% 06:54 07:53" at bounding box center [315, 349] width 504 height 12
click at [476, 349] on div "Progress Bar" at bounding box center [476, 351] width 1 height 5
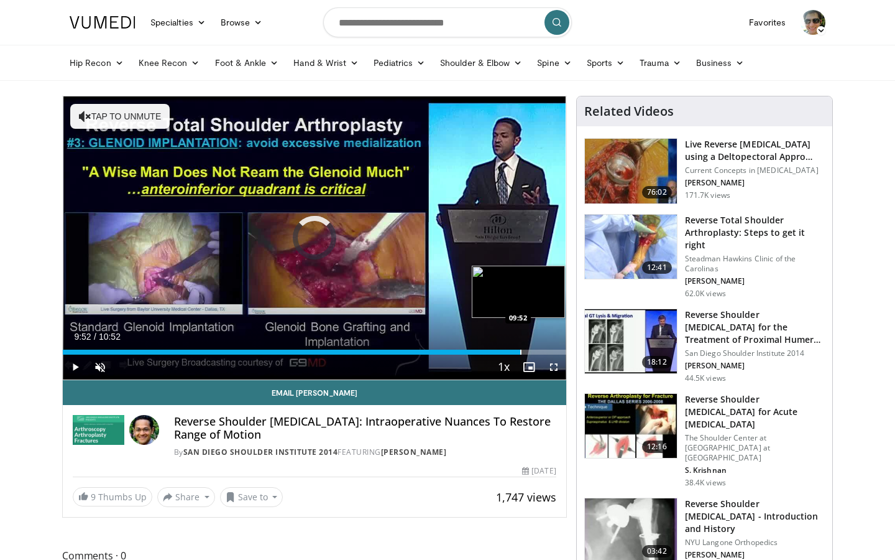
click at [520, 349] on div "Progress Bar" at bounding box center [520, 351] width 1 height 5
click at [538, 351] on div "Progress Bar" at bounding box center [538, 351] width 1 height 5
